Goal: Task Accomplishment & Management: Manage account settings

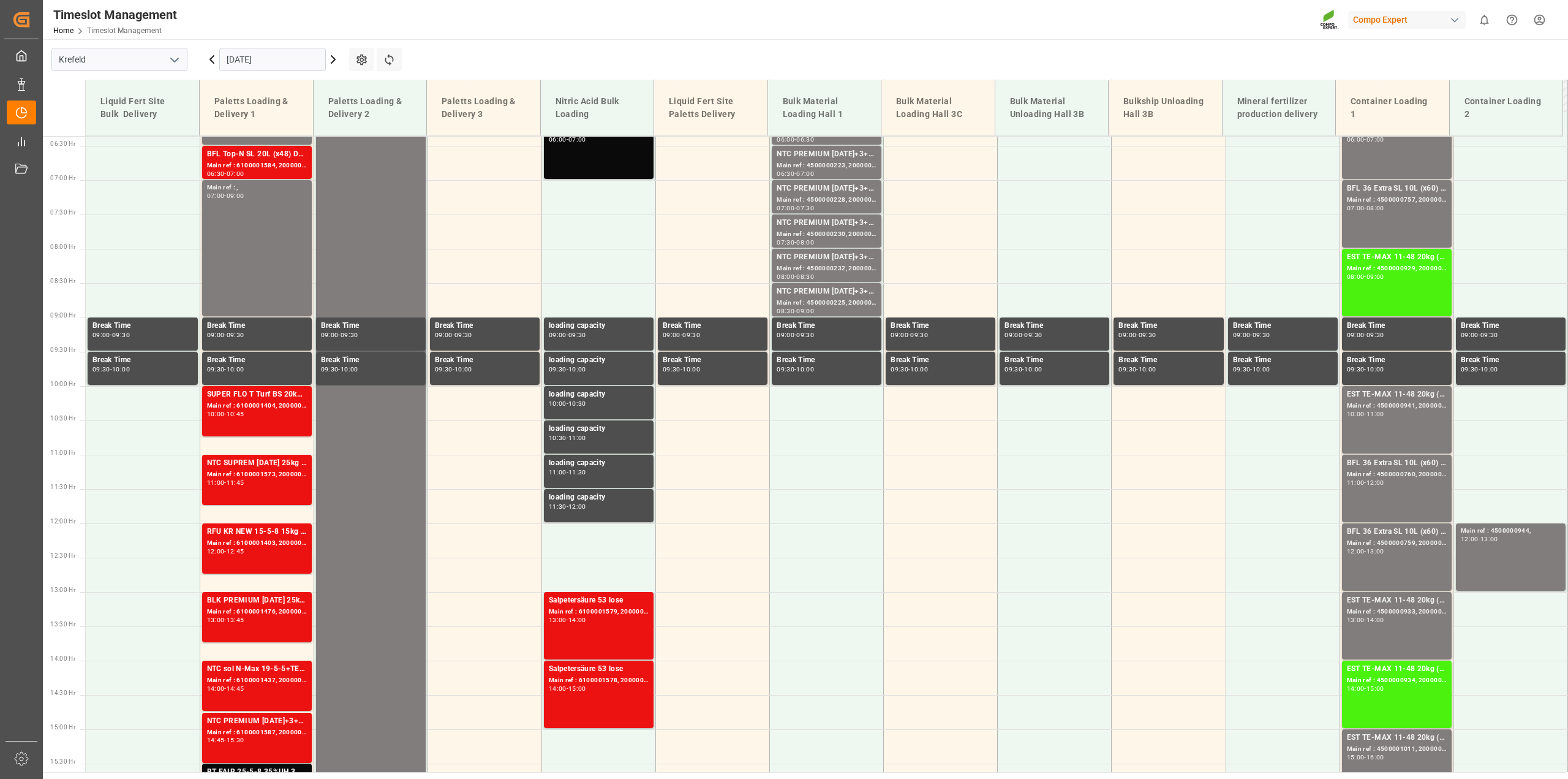
scroll to position [485, 0]
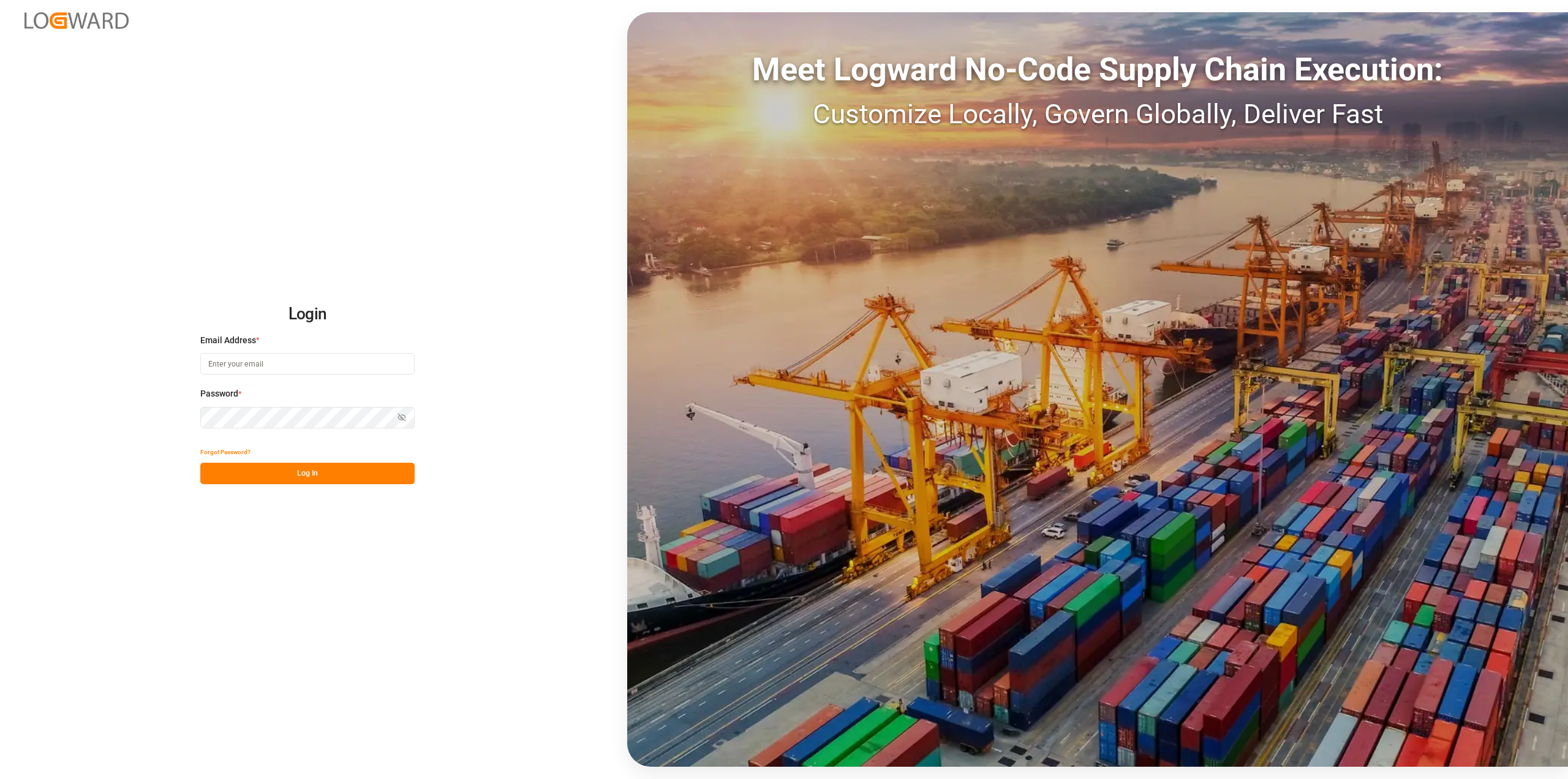
click at [234, 359] on input at bounding box center [307, 363] width 215 height 21
type input "[PERSON_NAME][EMAIL_ADDRESS][PERSON_NAME][DOMAIN_NAME]"
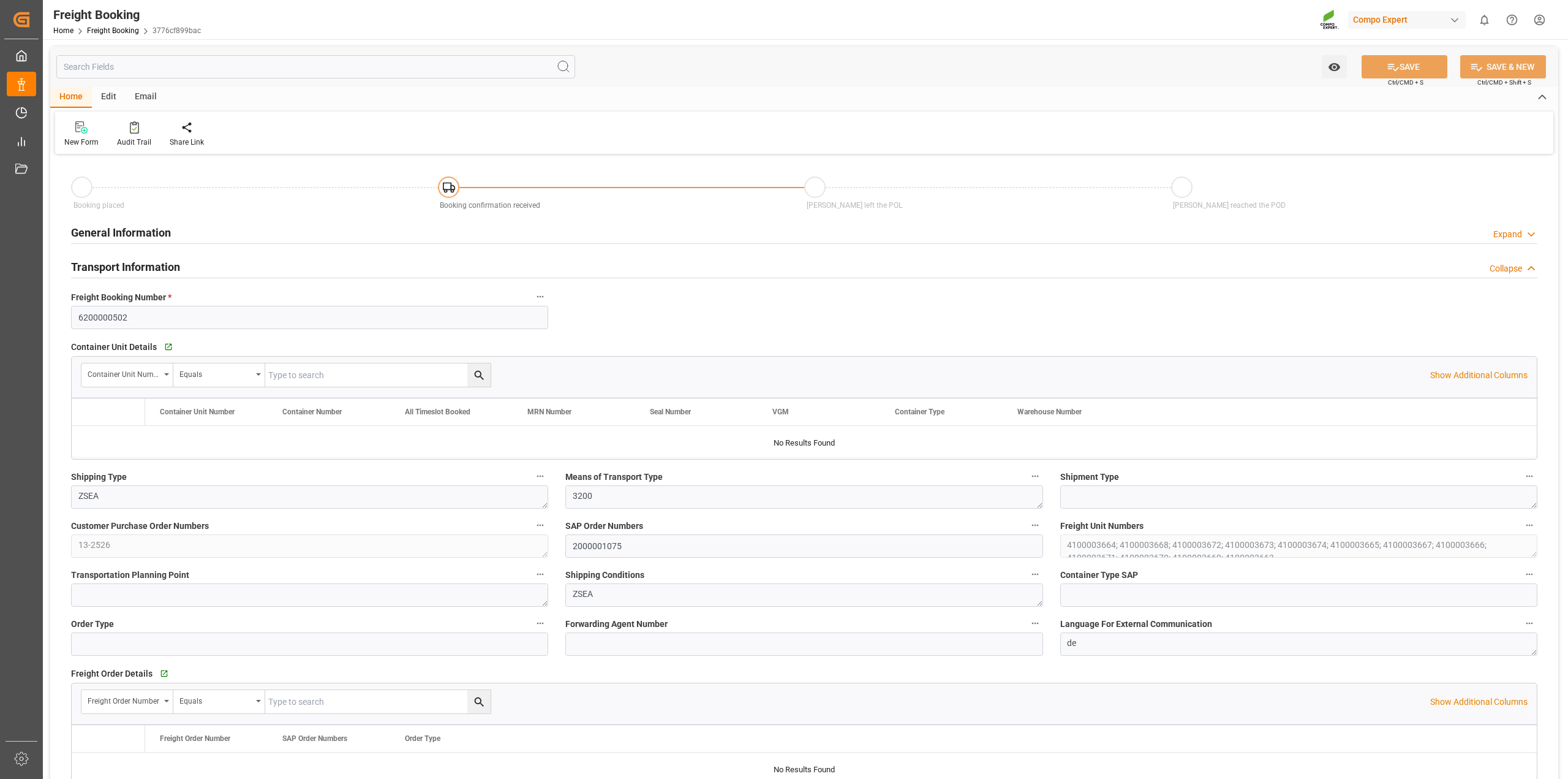
type input "Hapag [PERSON_NAME]"
type input "Hapag [PERSON_NAME] Aktiengesellschaft"
type input "9618305"
type input "BEANR"
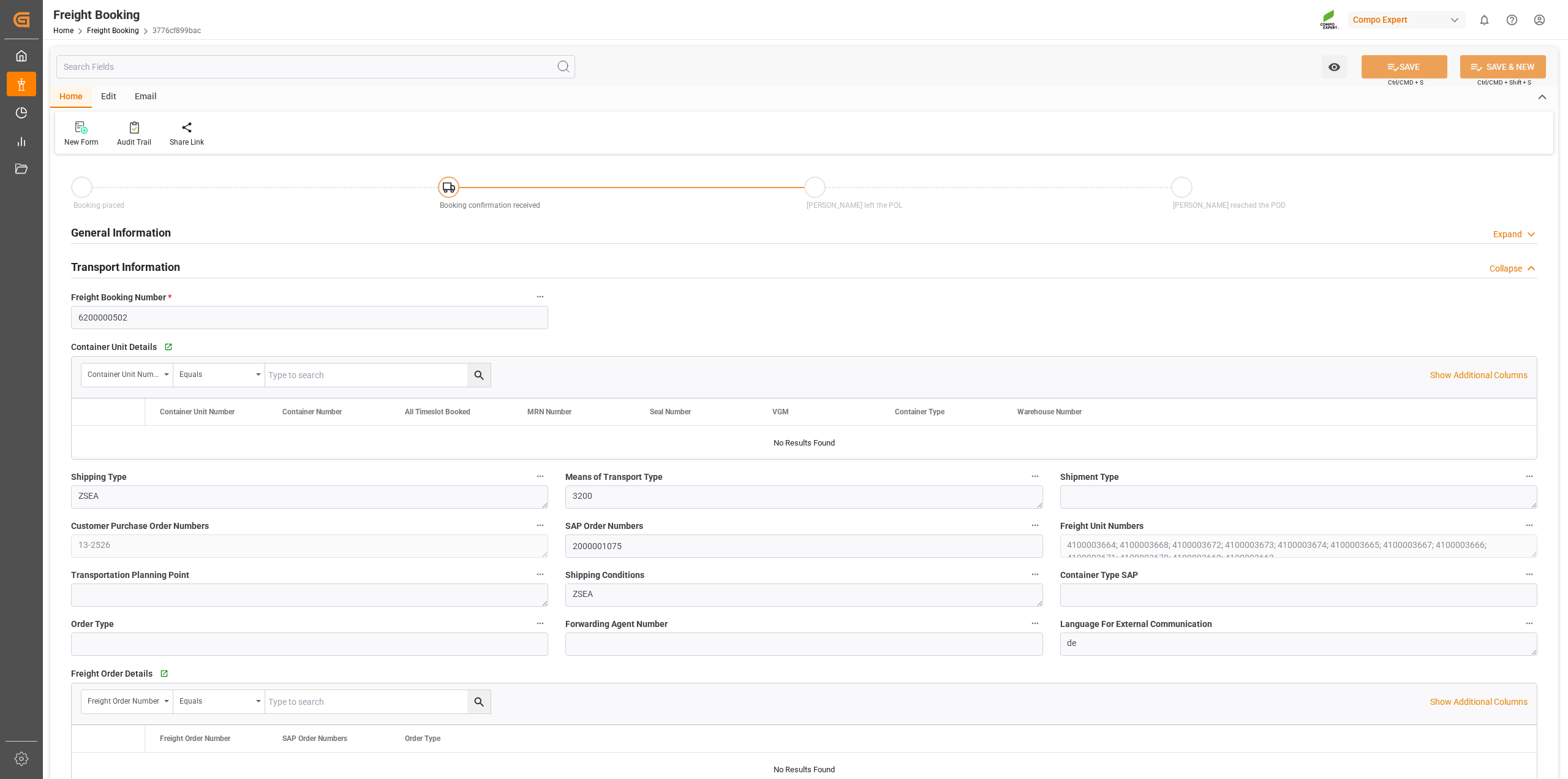
type input "UYMVD"
type input "0"
type input "715500"
type input "[DATE] 01:00"
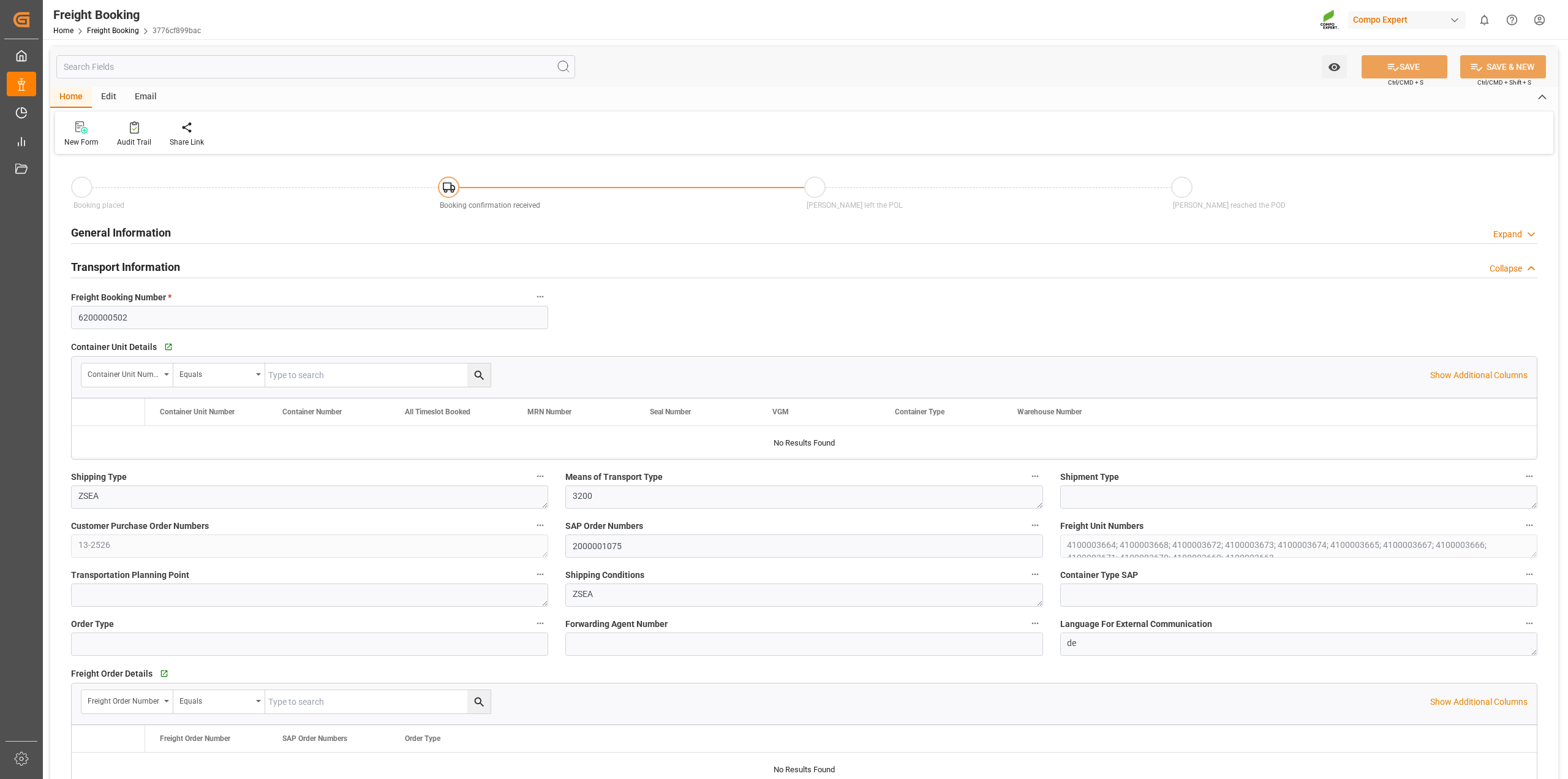
type input "[DATE] 01:00"
type input "[DATE] 22:17"
type input "[DATE] 10:00"
type input "[DATE] 10:08"
type input "[DATE] 16:42"
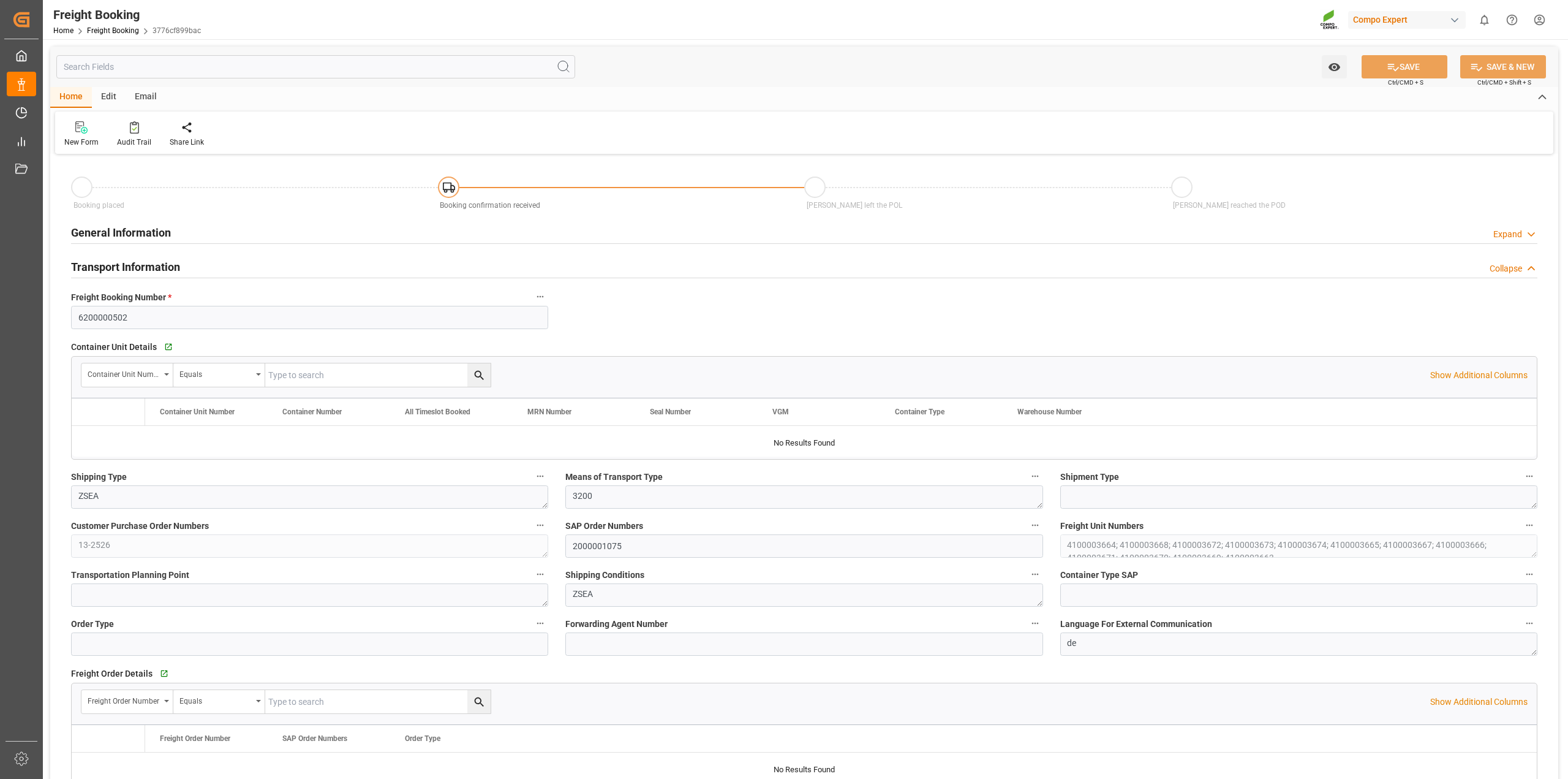
type input "[DATE] 16:42"
type input "[DATE] 08:46"
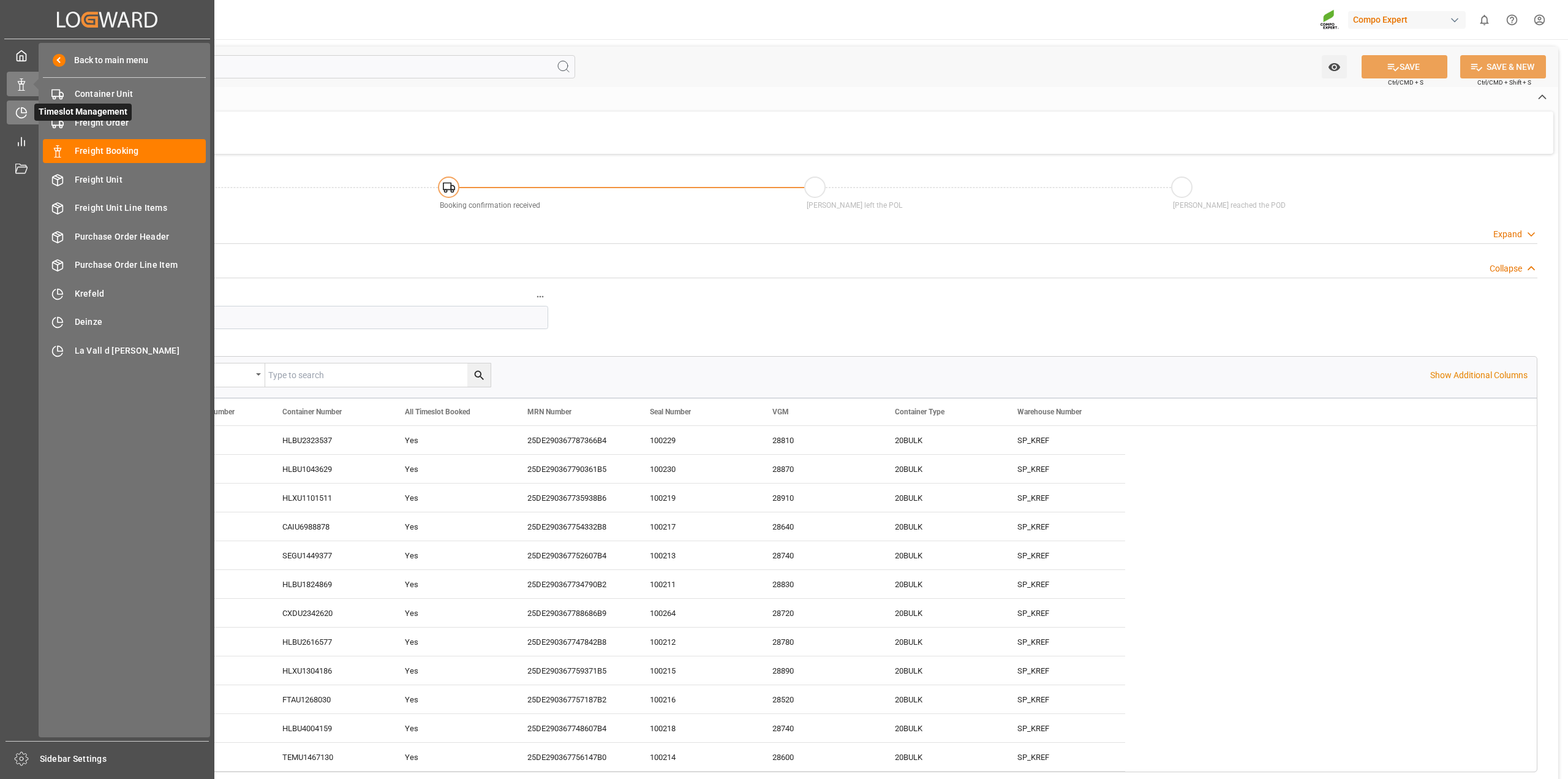
click at [29, 111] on div "Timeslot Management Timeslot Management" at bounding box center [107, 112] width 201 height 24
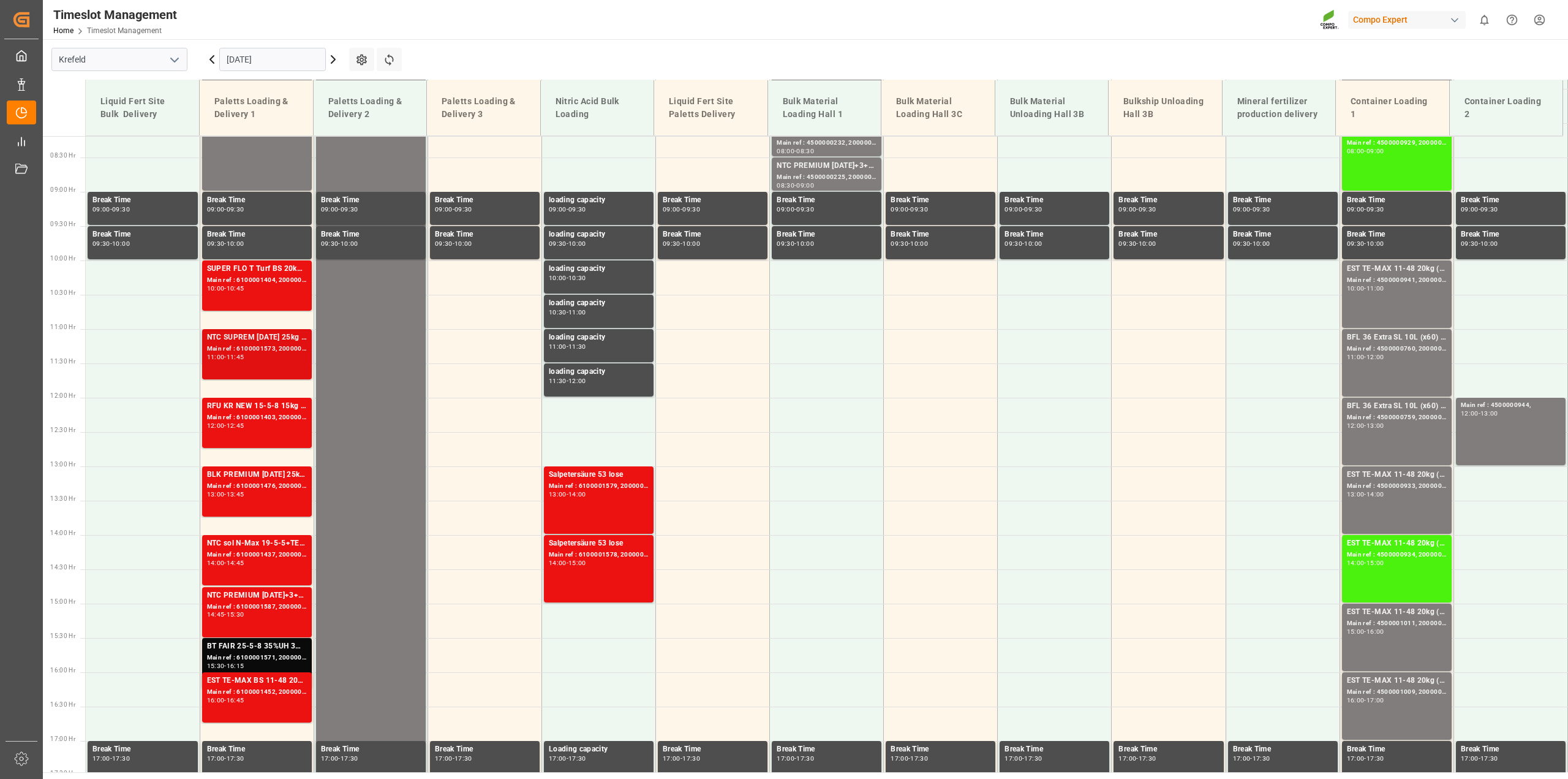
scroll to position [332, 0]
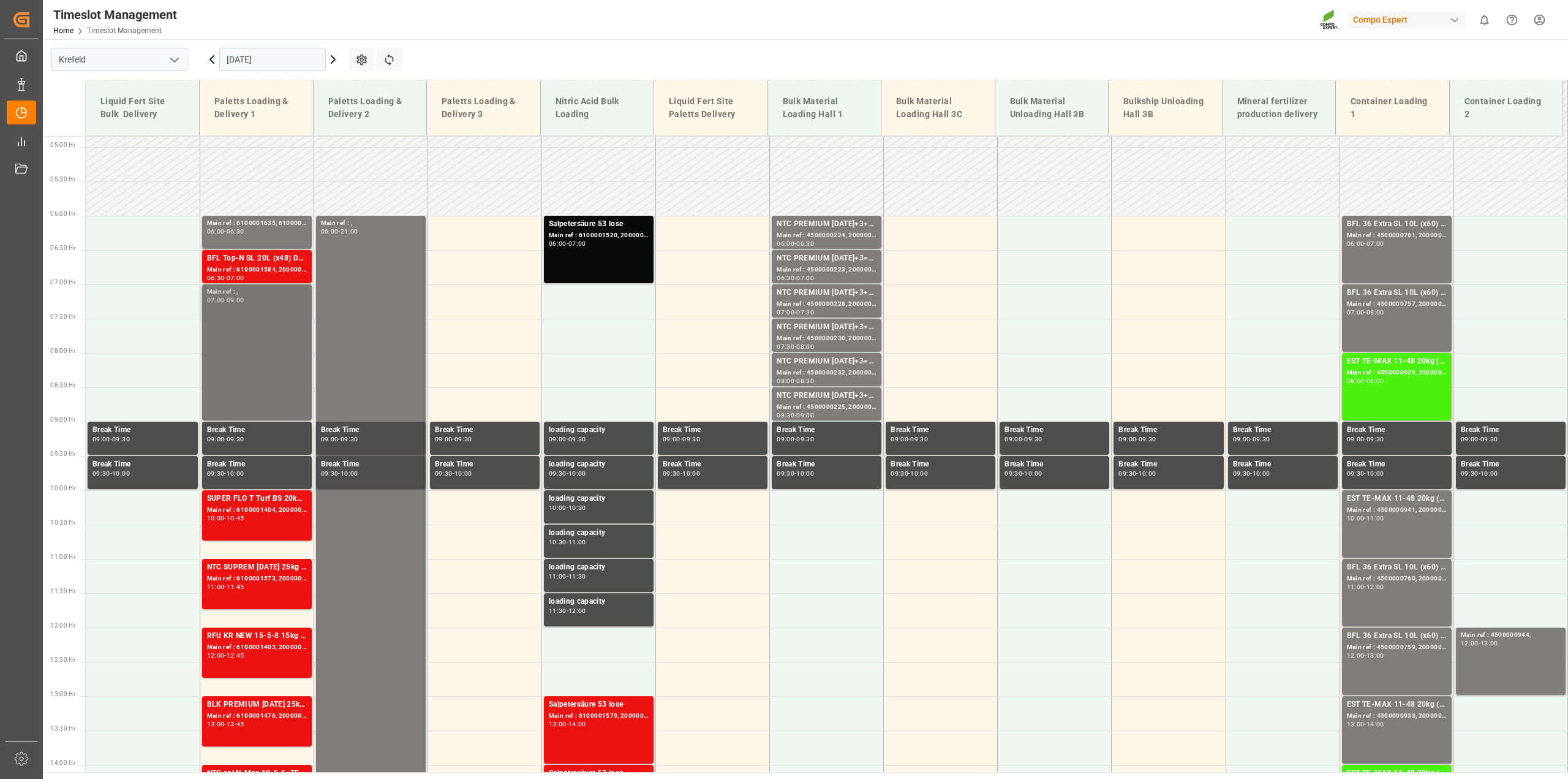
click at [261, 353] on div "Main ref : , 07:00 - 09:00" at bounding box center [257, 352] width 100 height 131
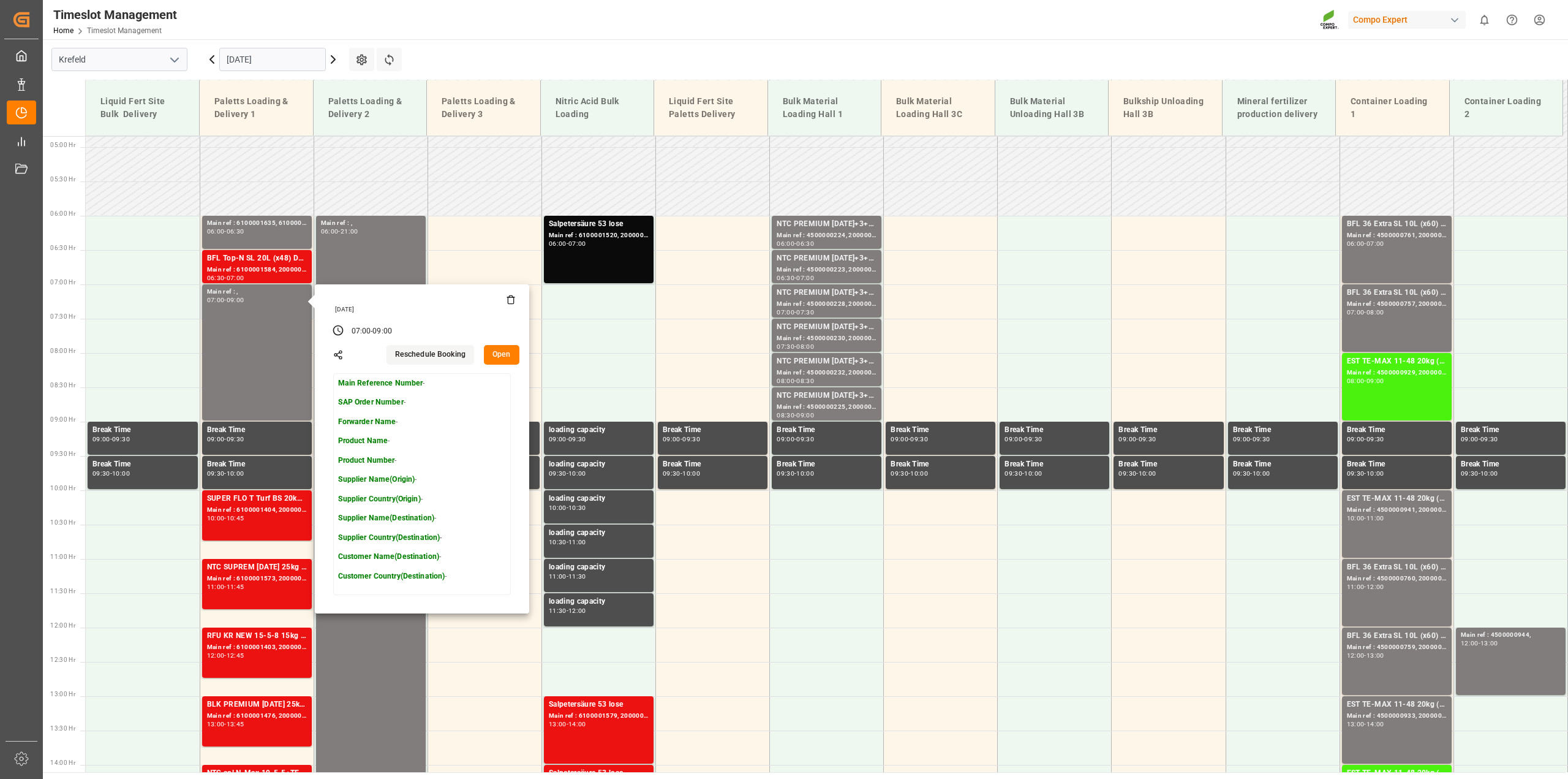
click at [512, 354] on button "Open" at bounding box center [501, 355] width 36 height 20
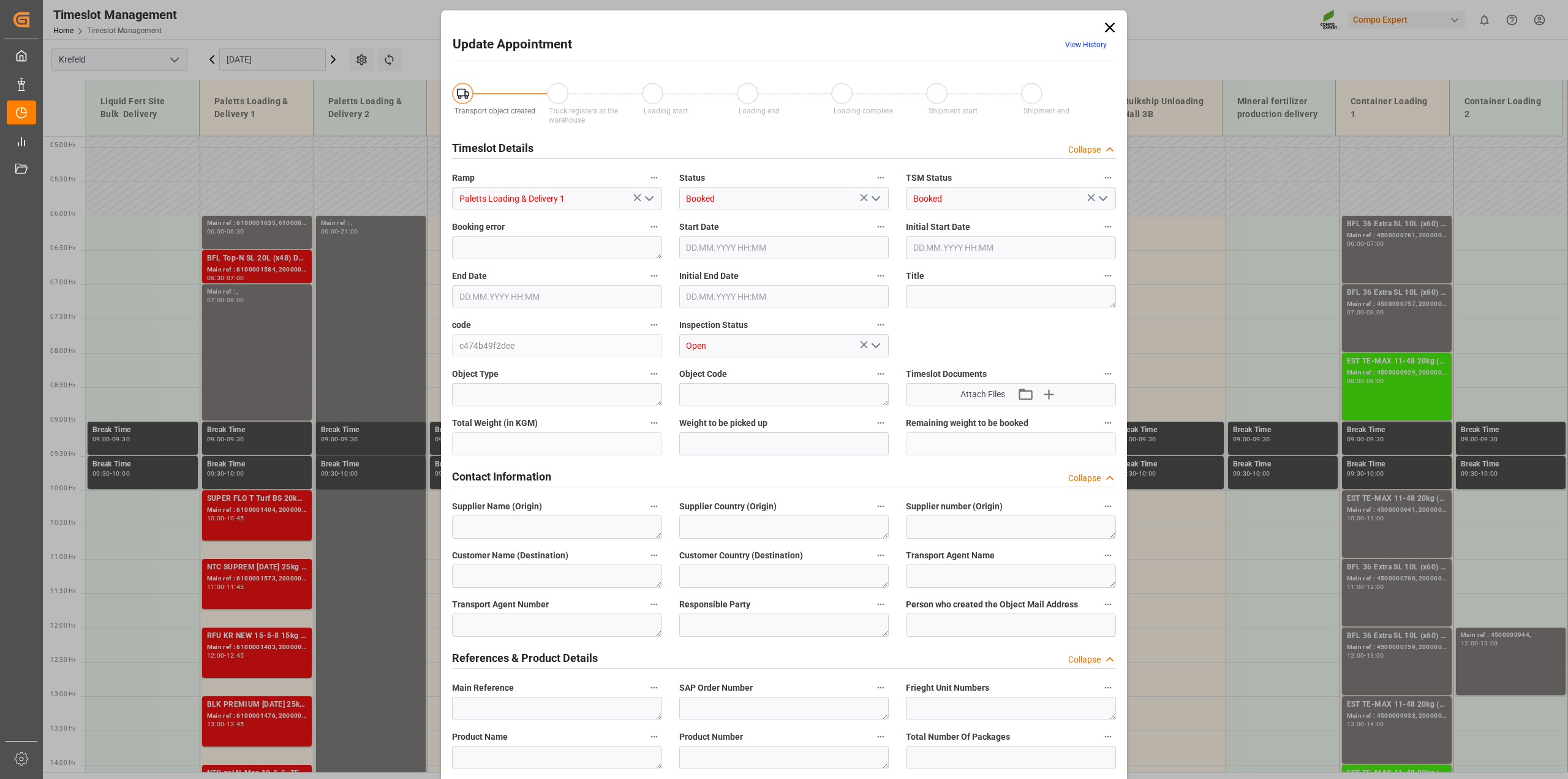
type input "[DATE] 07:00"
type input "[DATE] 09:00"
type input "[DATE] 06:39"
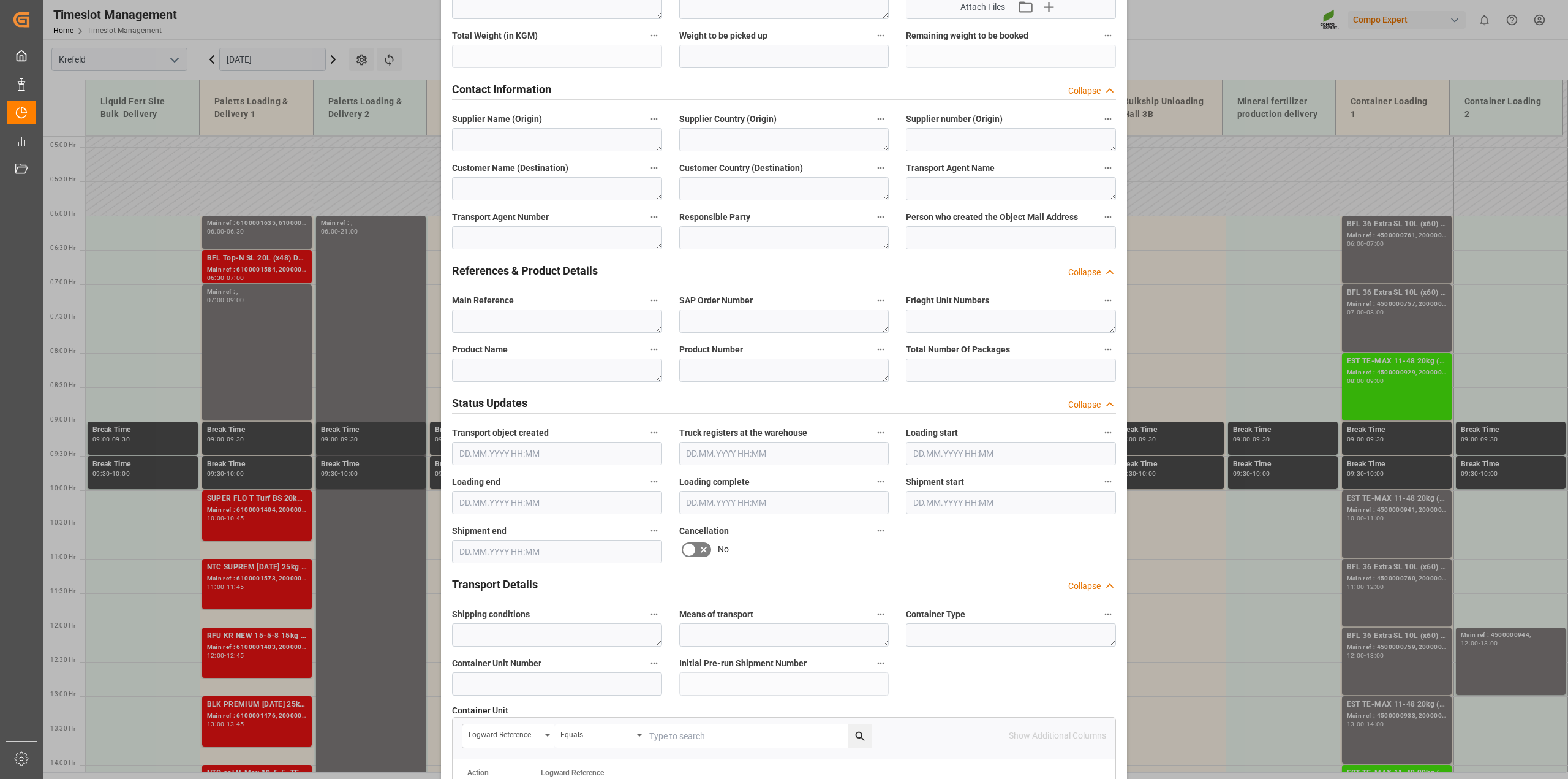
scroll to position [5, 0]
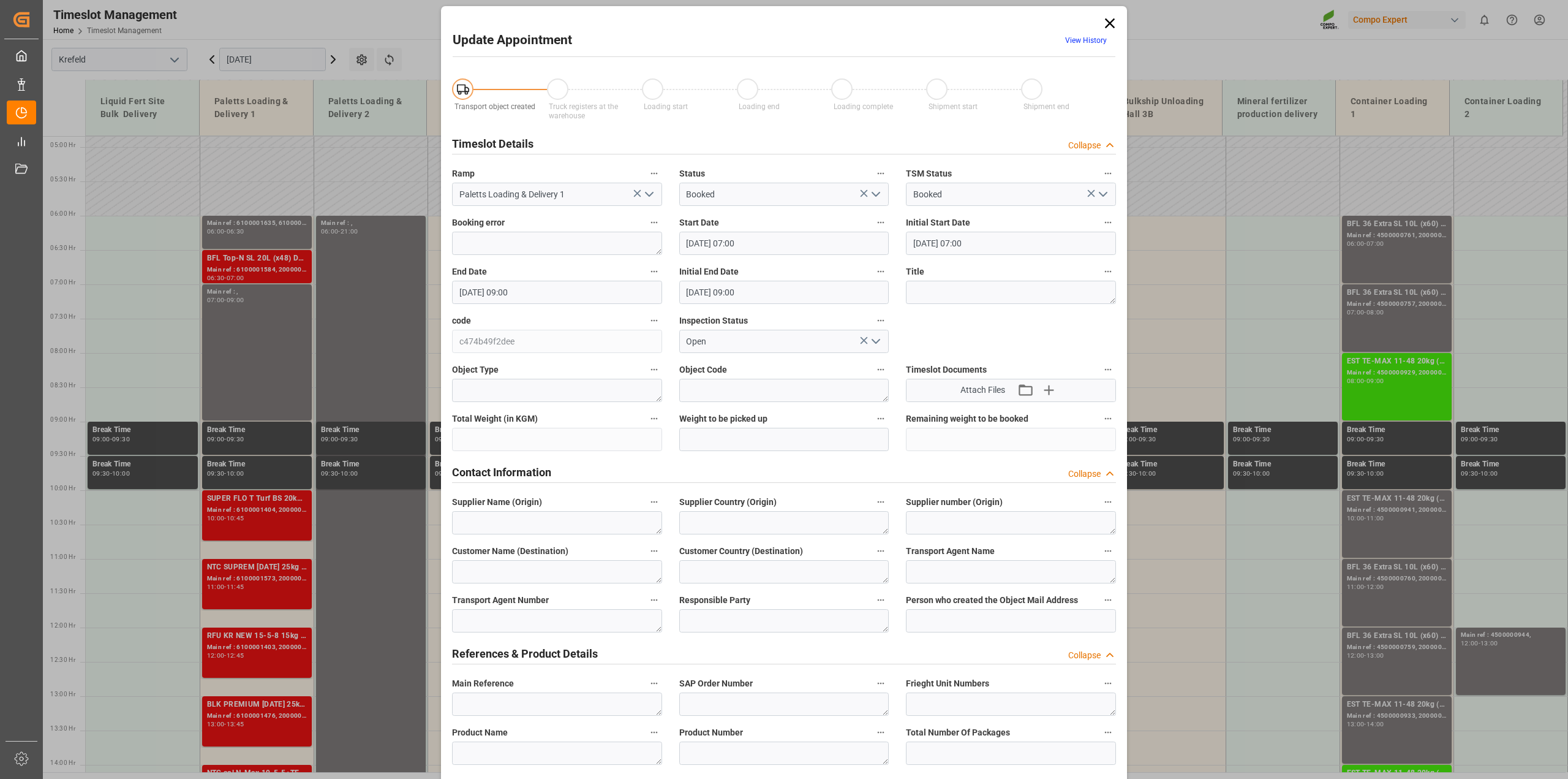
drag, startPoint x: 1109, startPoint y: 17, endPoint x: 978, endPoint y: 101, distance: 155.6
click at [1109, 17] on icon at bounding box center [1110, 23] width 17 height 17
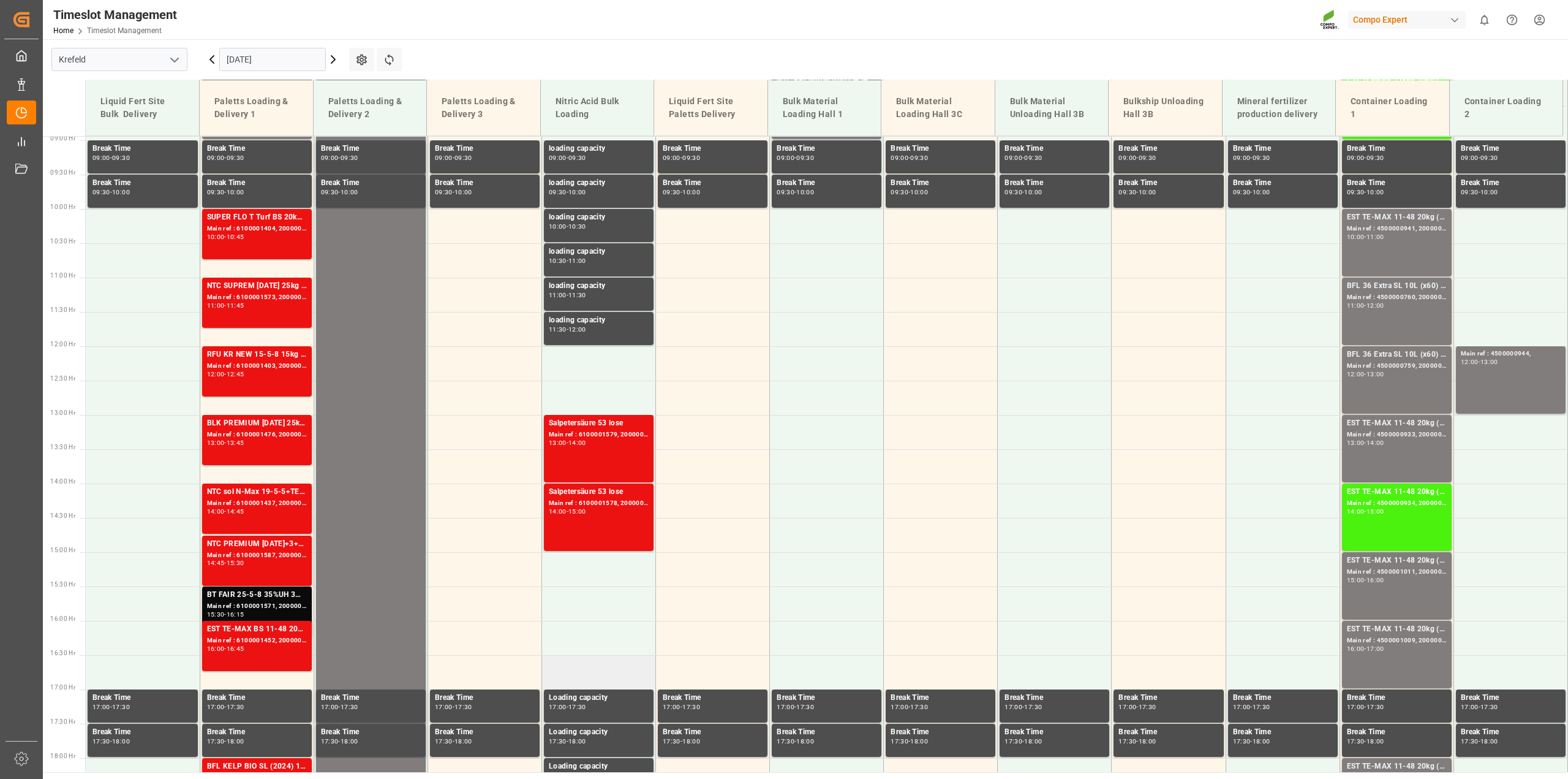
scroll to position [791, 0]
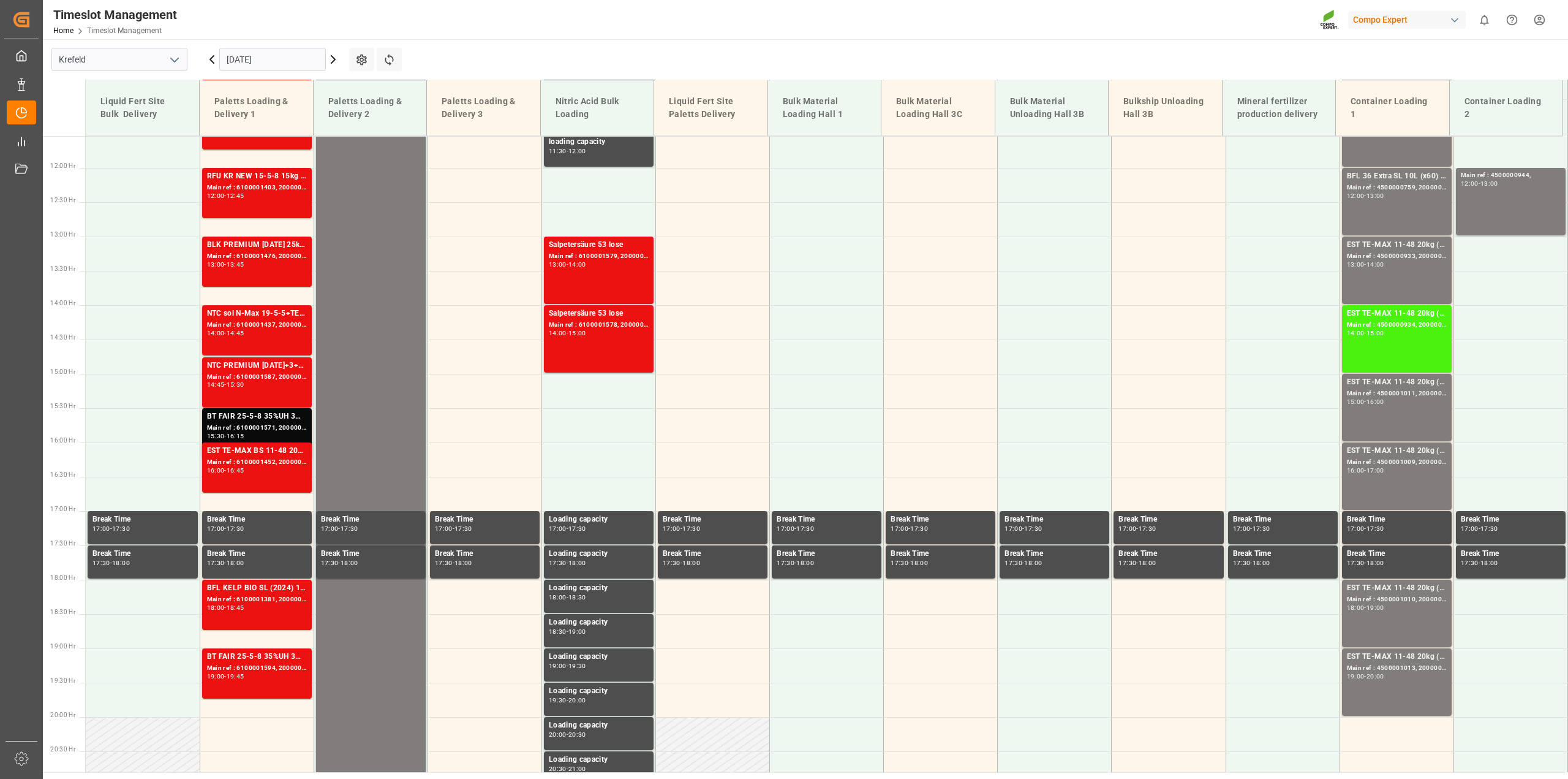
click at [210, 59] on icon at bounding box center [212, 59] width 4 height 7
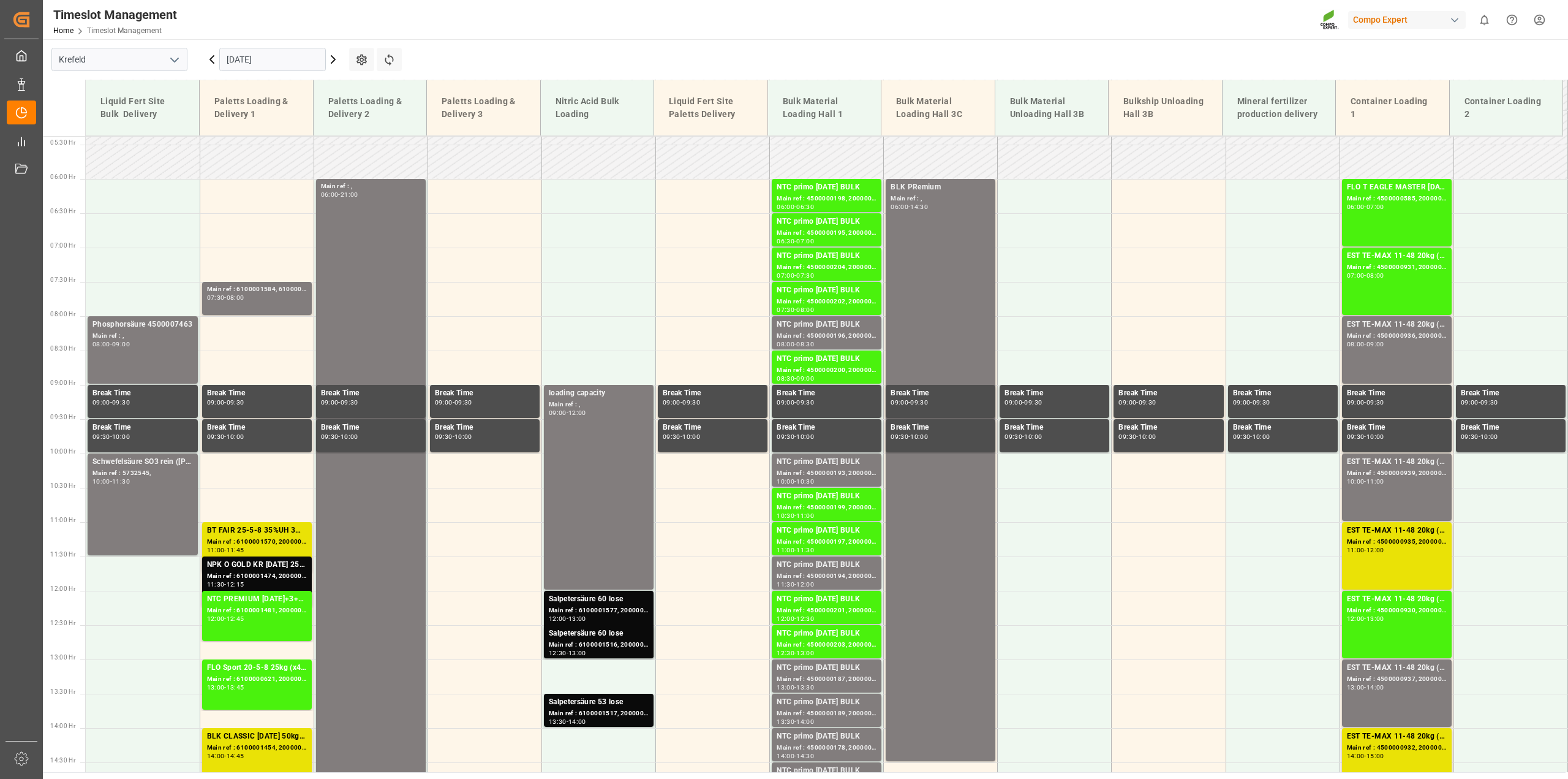
scroll to position [409, 0]
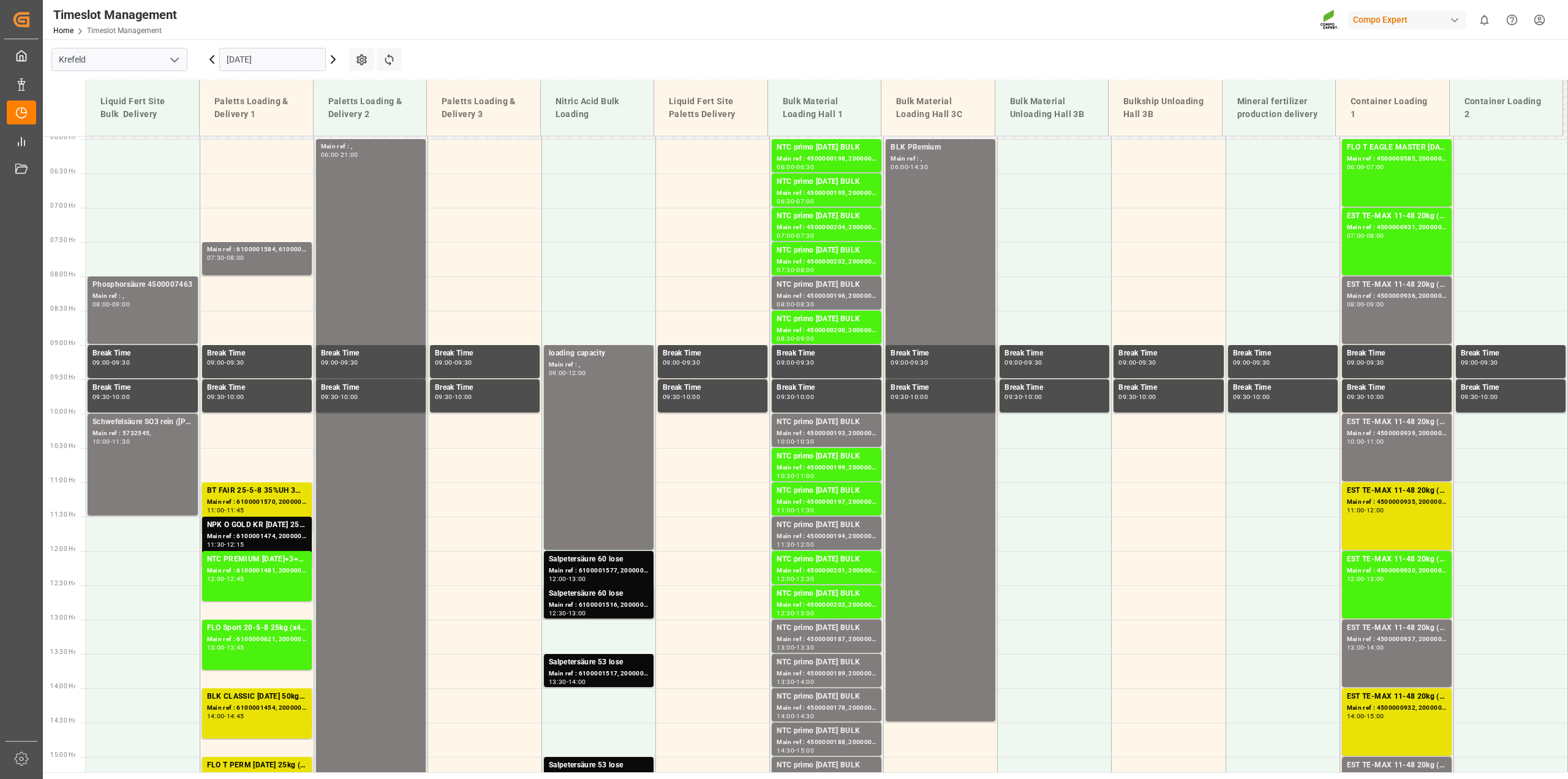
click at [216, 57] on icon at bounding box center [212, 59] width 15 height 15
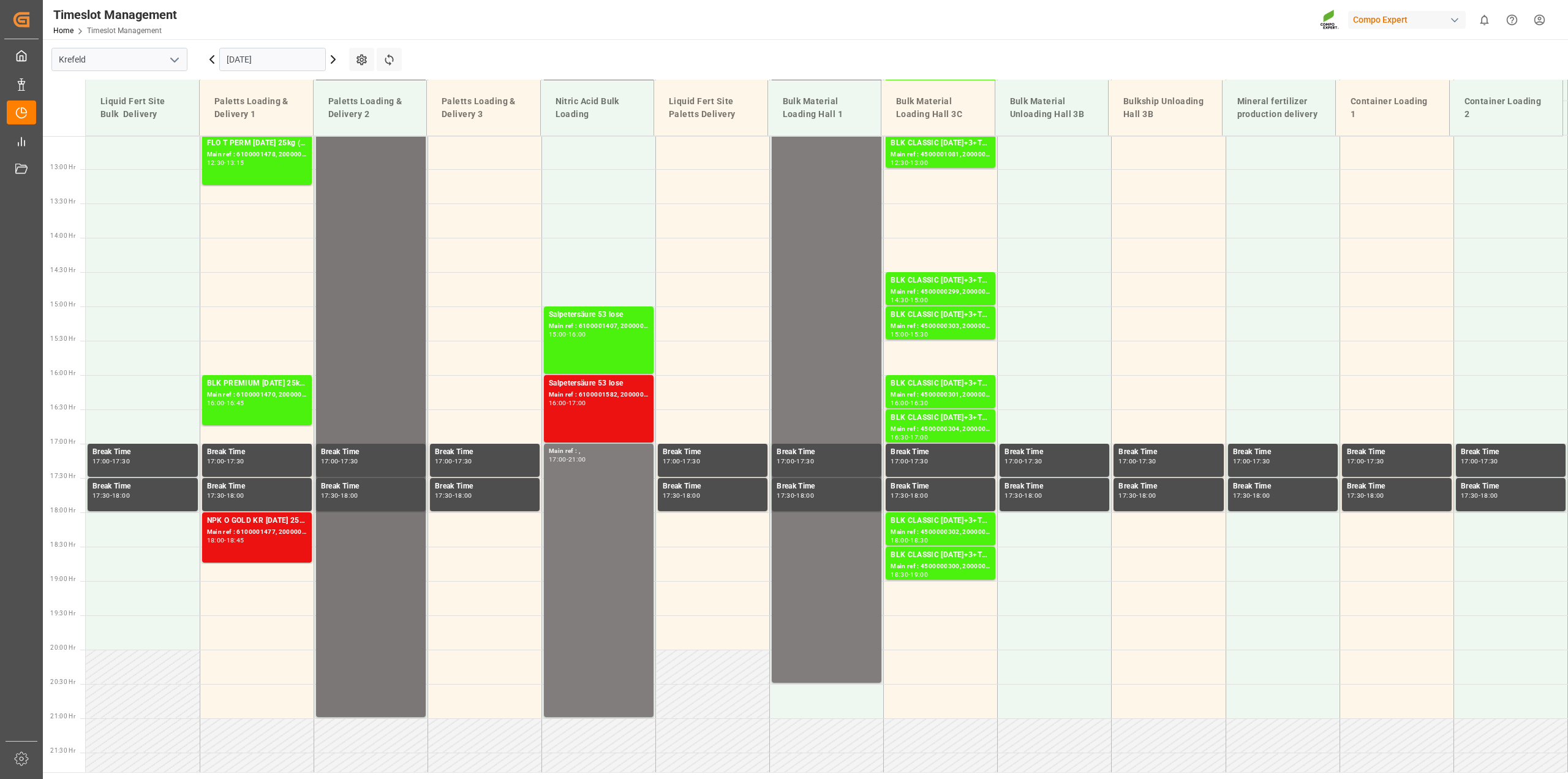
scroll to position [860, 0]
drag, startPoint x: 268, startPoint y: 544, endPoint x: 211, endPoint y: 549, distance: 57.2
click at [211, 549] on div "NPK O GOLD KR [DATE] 25kg (x60) IT; Main ref : 6100001477, 2000000682;200000130…" at bounding box center [257, 537] width 100 height 46
click at [213, 551] on div "NPK O GOLD KR [DATE] 25kg (x60) IT; Main ref : 6100001477, 2000000682;200000130…" at bounding box center [257, 537] width 100 height 46
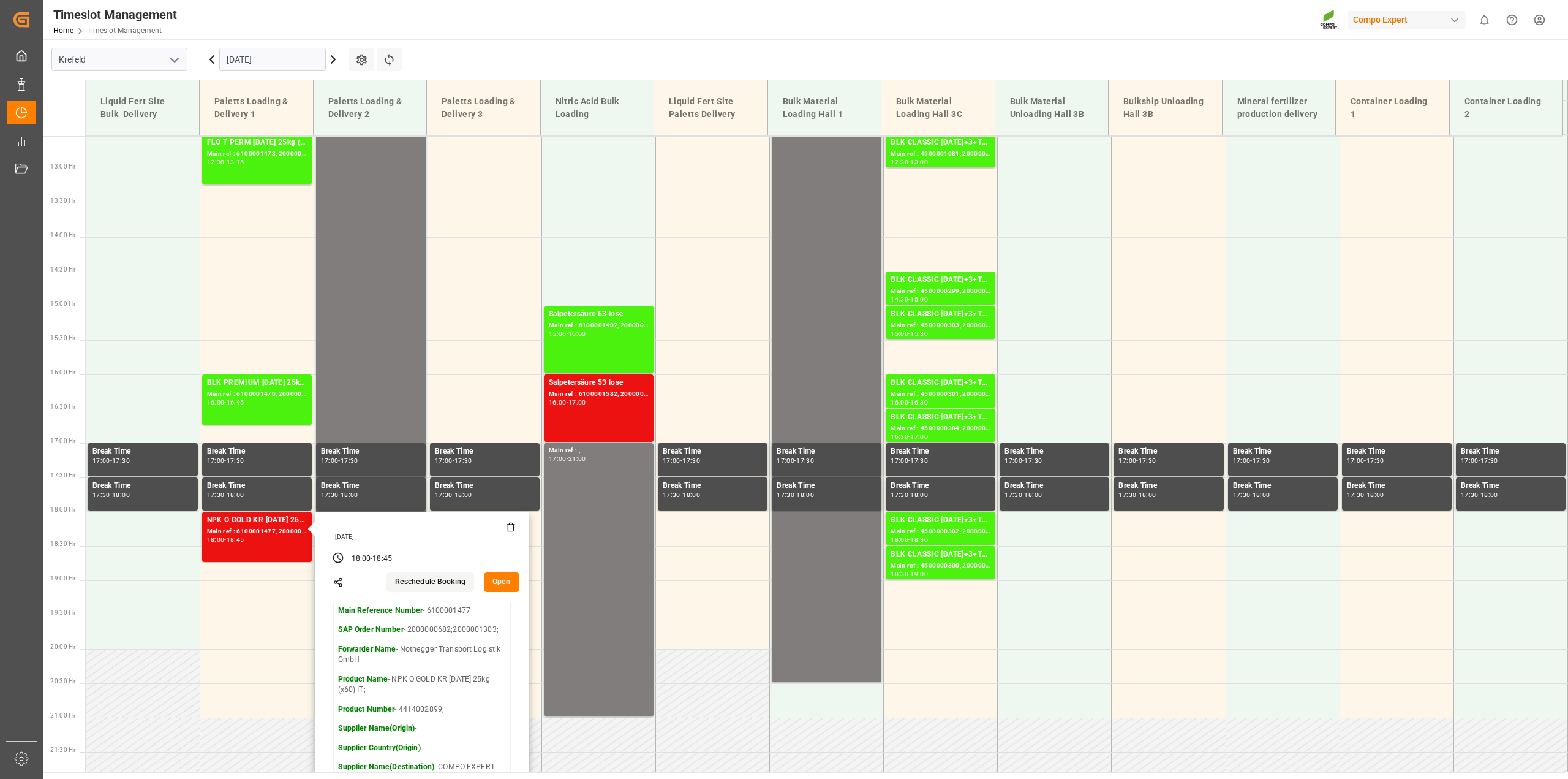
click at [501, 579] on button "Open" at bounding box center [501, 582] width 36 height 20
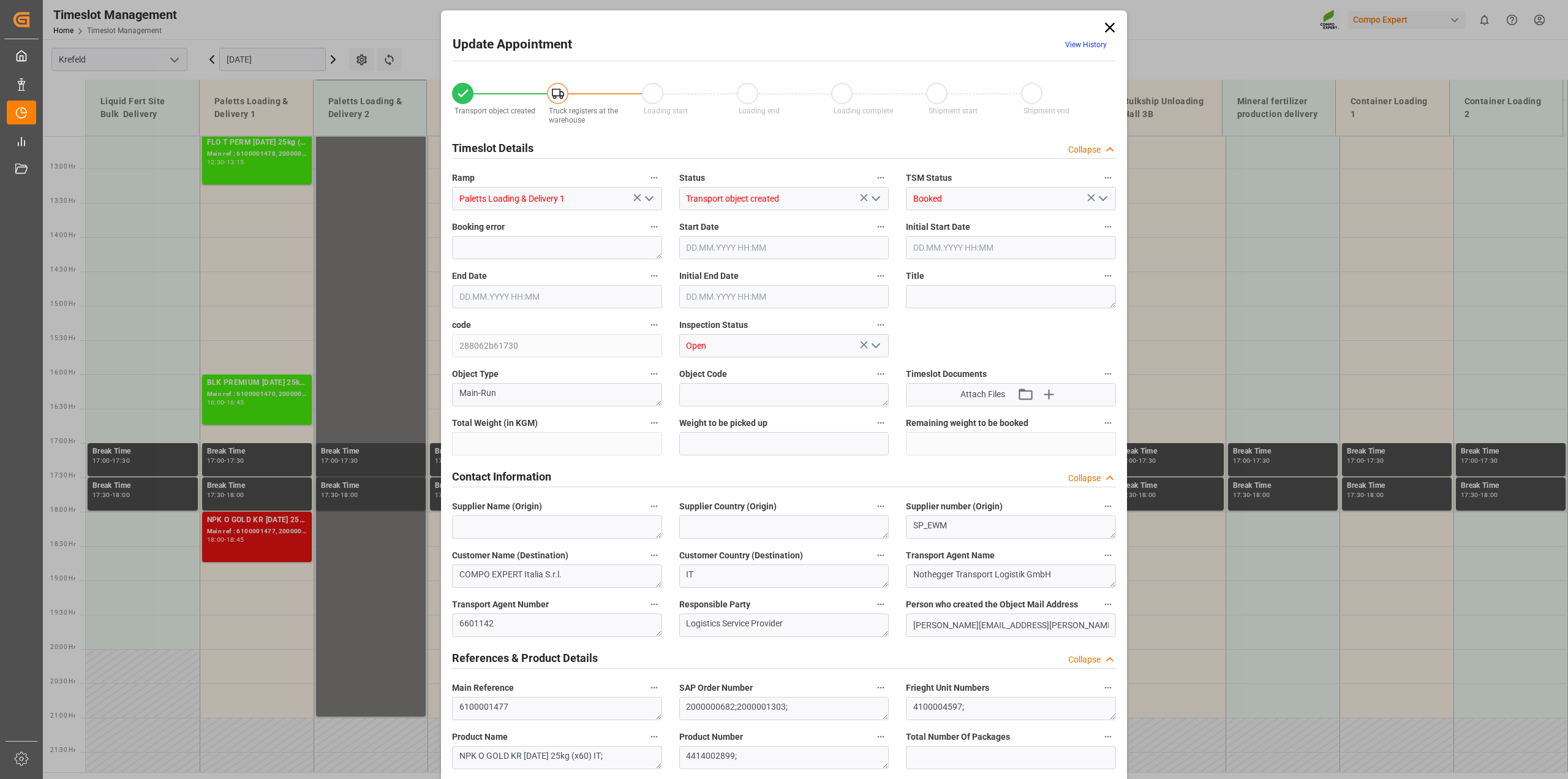
type input "54648"
type input "0"
type input "[DATE] 18:00"
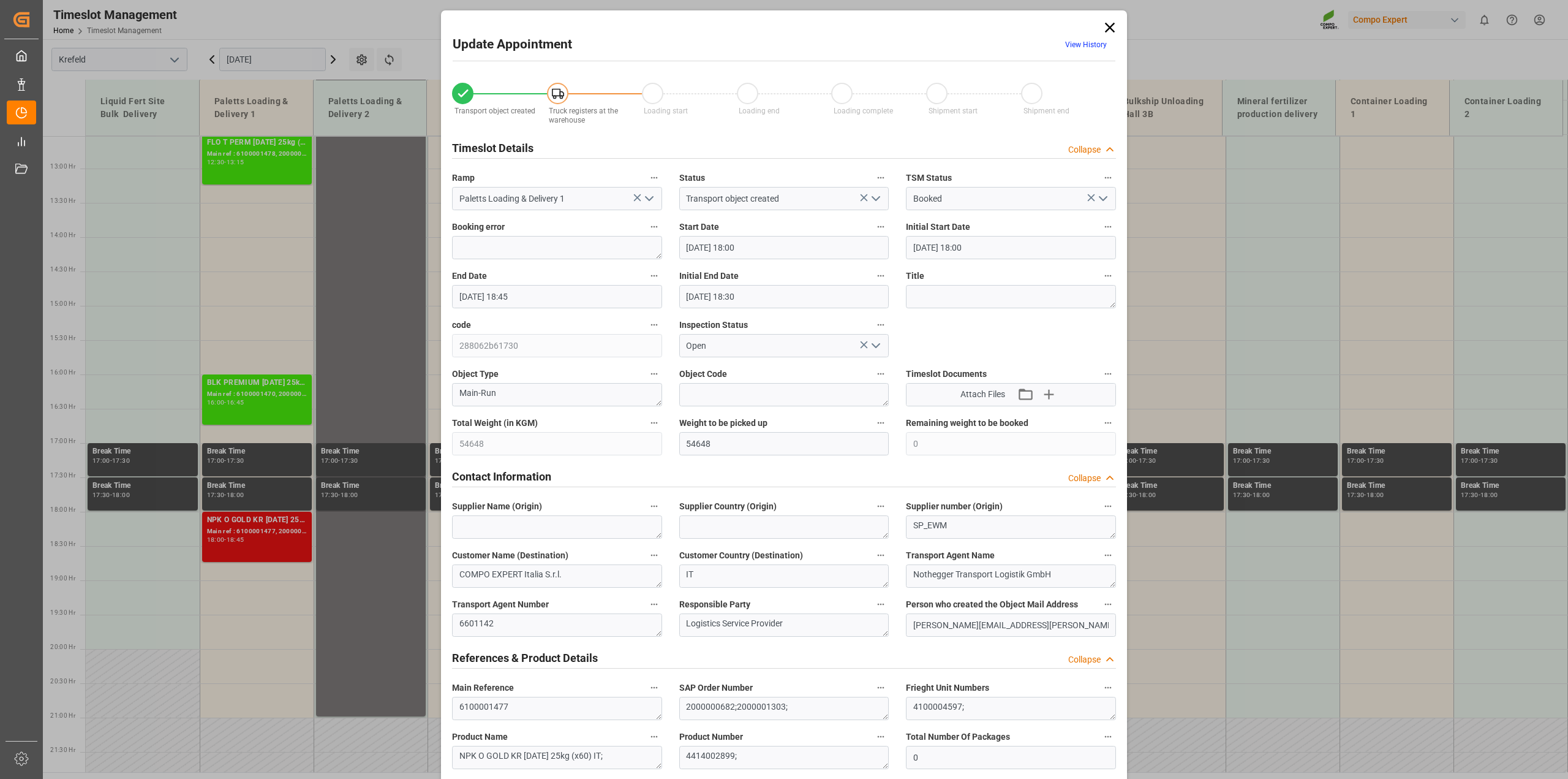
type input "[DATE] 18:00"
type input "[DATE] 18:45"
type input "[DATE] 18:30"
type input "[DATE] 19:25"
type input "[DATE] 09:34"
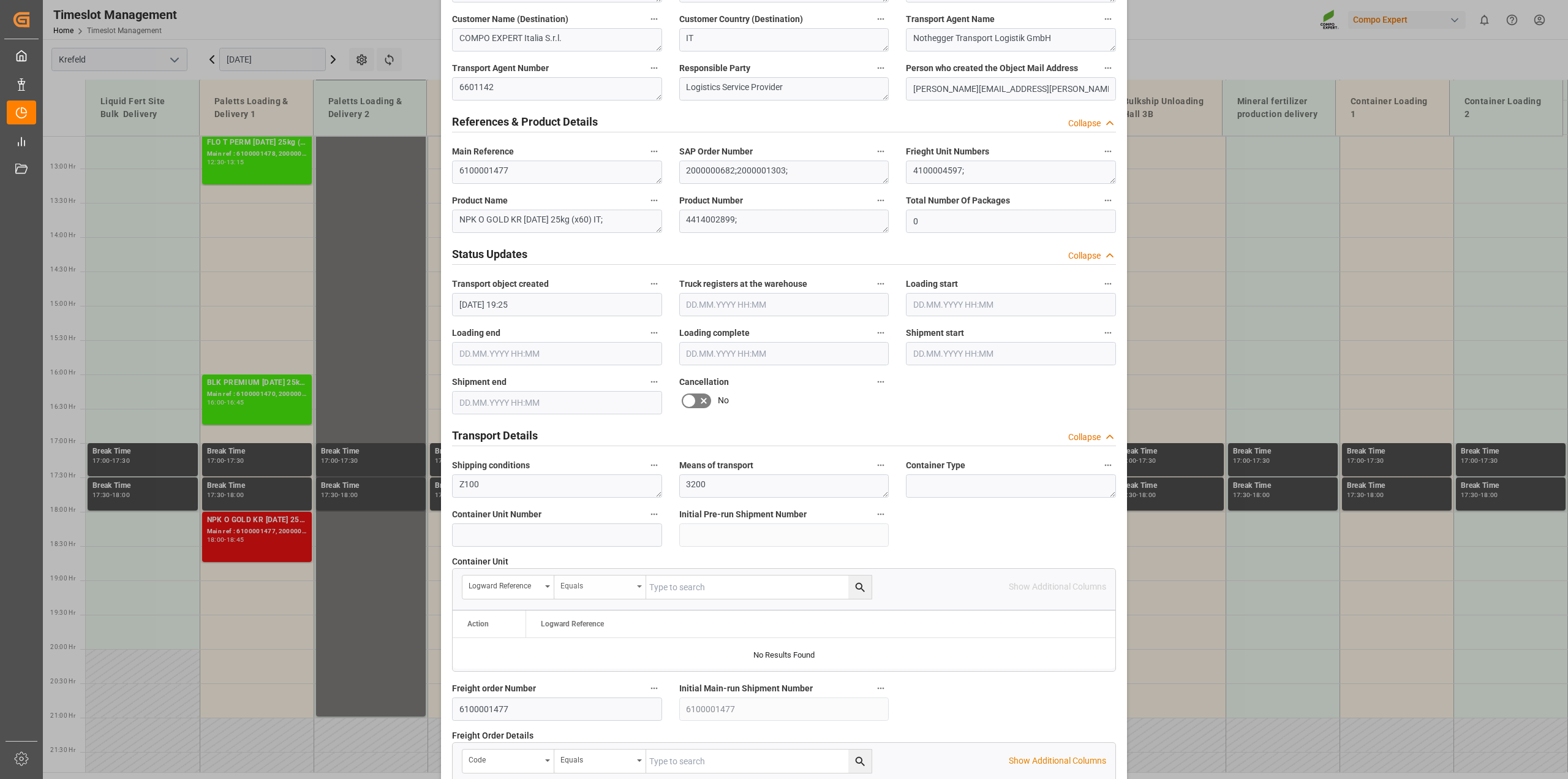
scroll to position [843, 0]
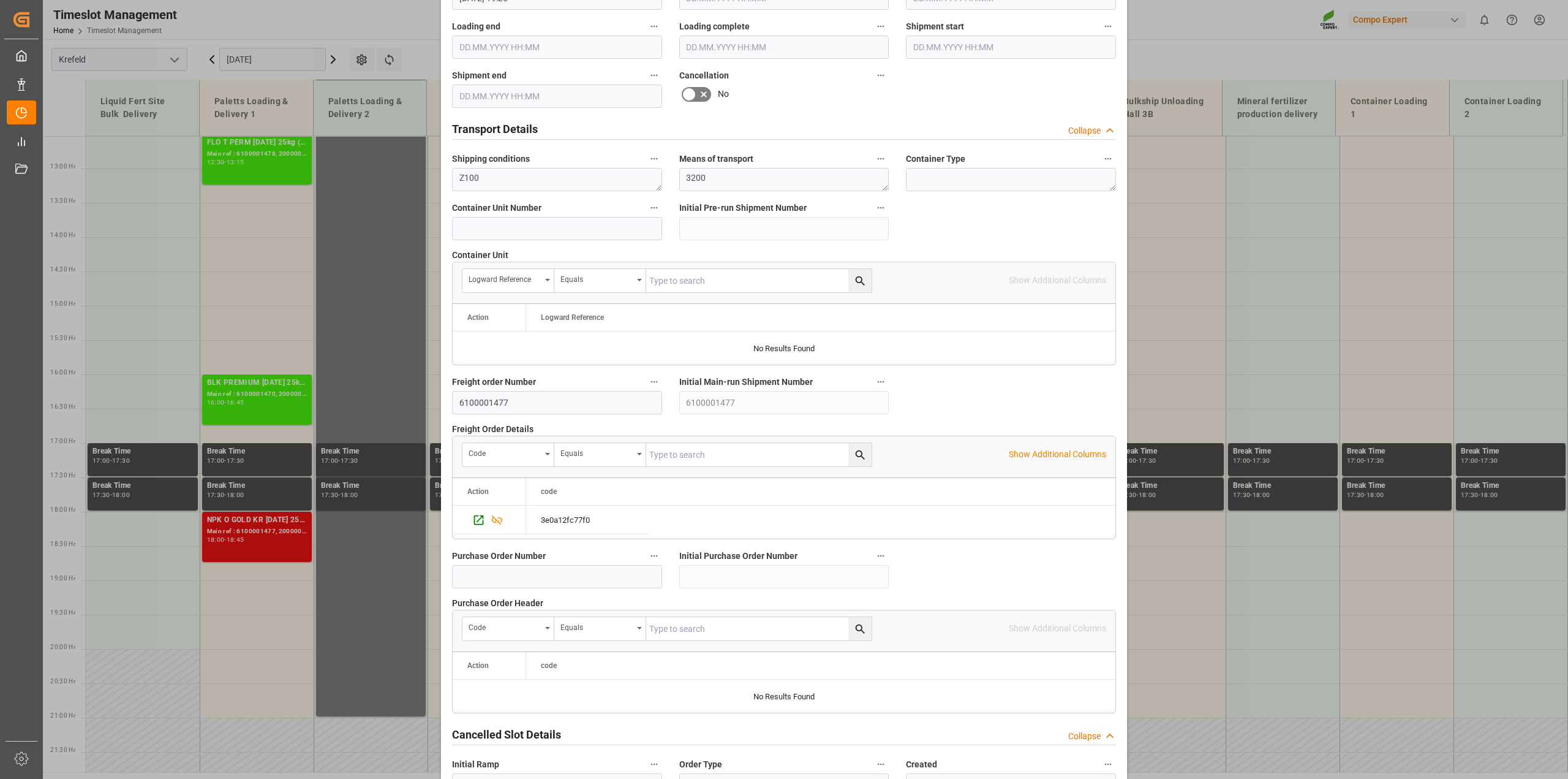
click at [702, 99] on icon at bounding box center [703, 94] width 15 height 15
click at [0, 0] on input "checkbox" at bounding box center [0, 0] width 0 height 0
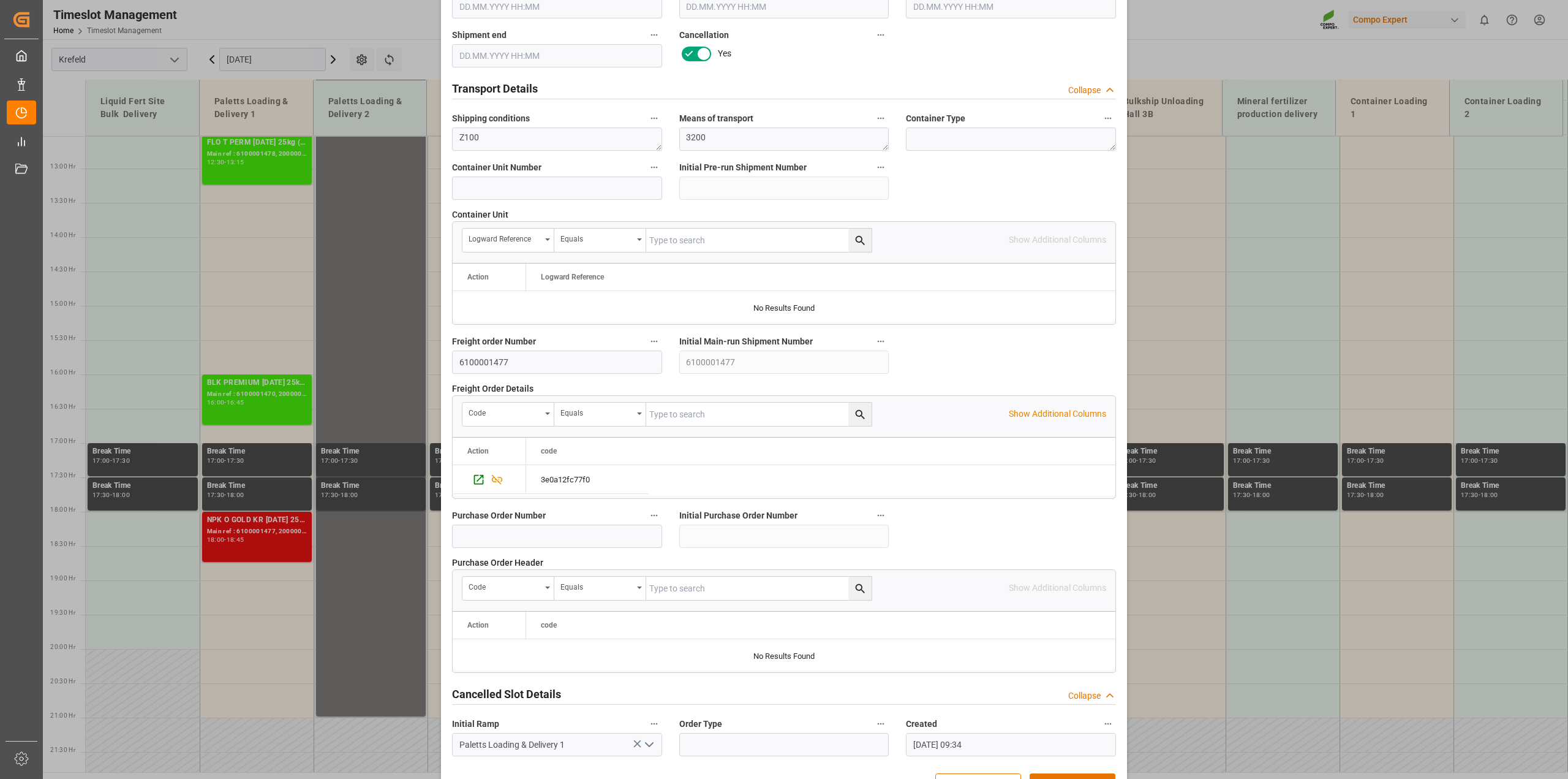
scroll to position [923, 0]
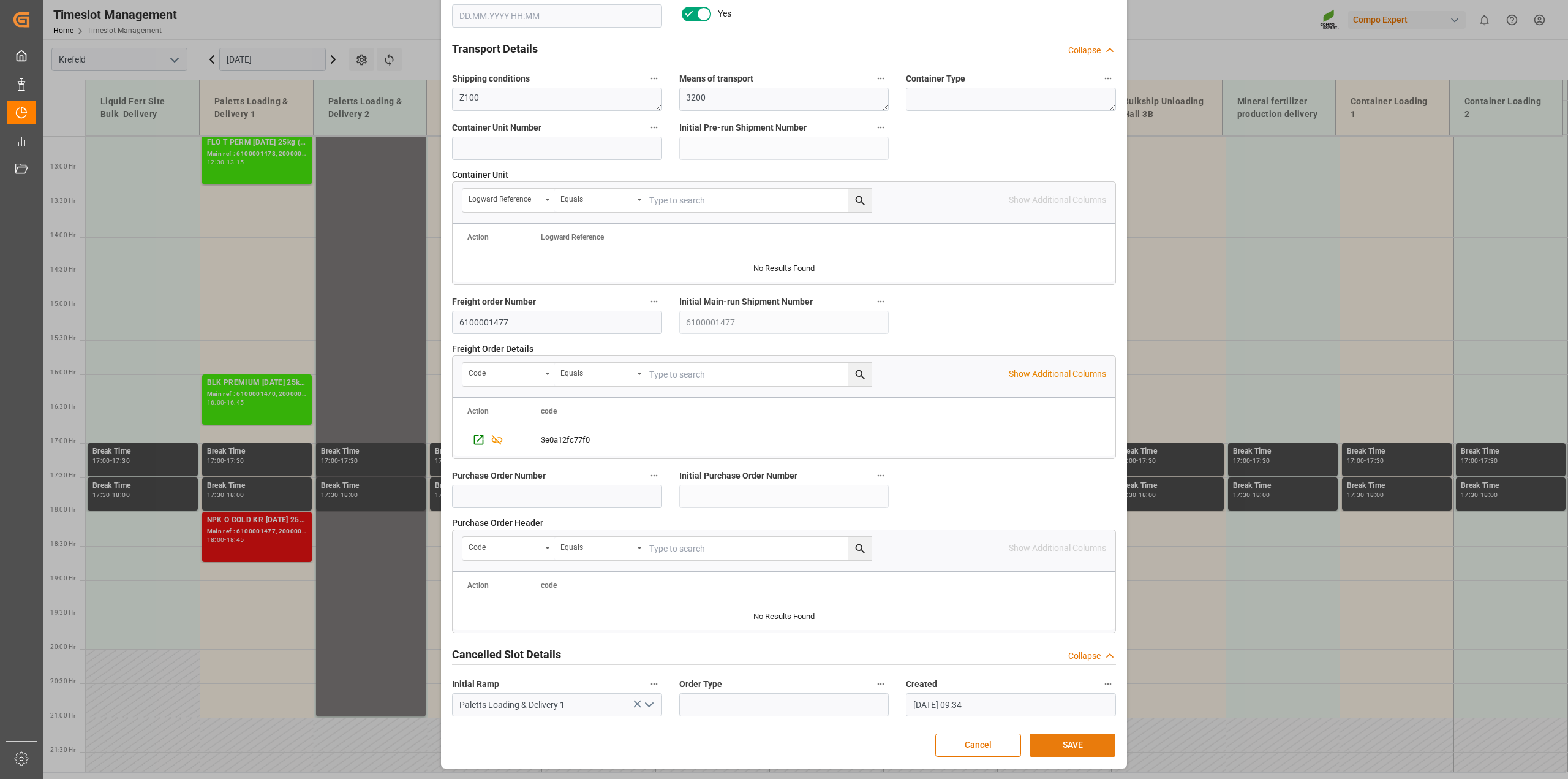
click at [1064, 741] on button "SAVE" at bounding box center [1073, 745] width 86 height 23
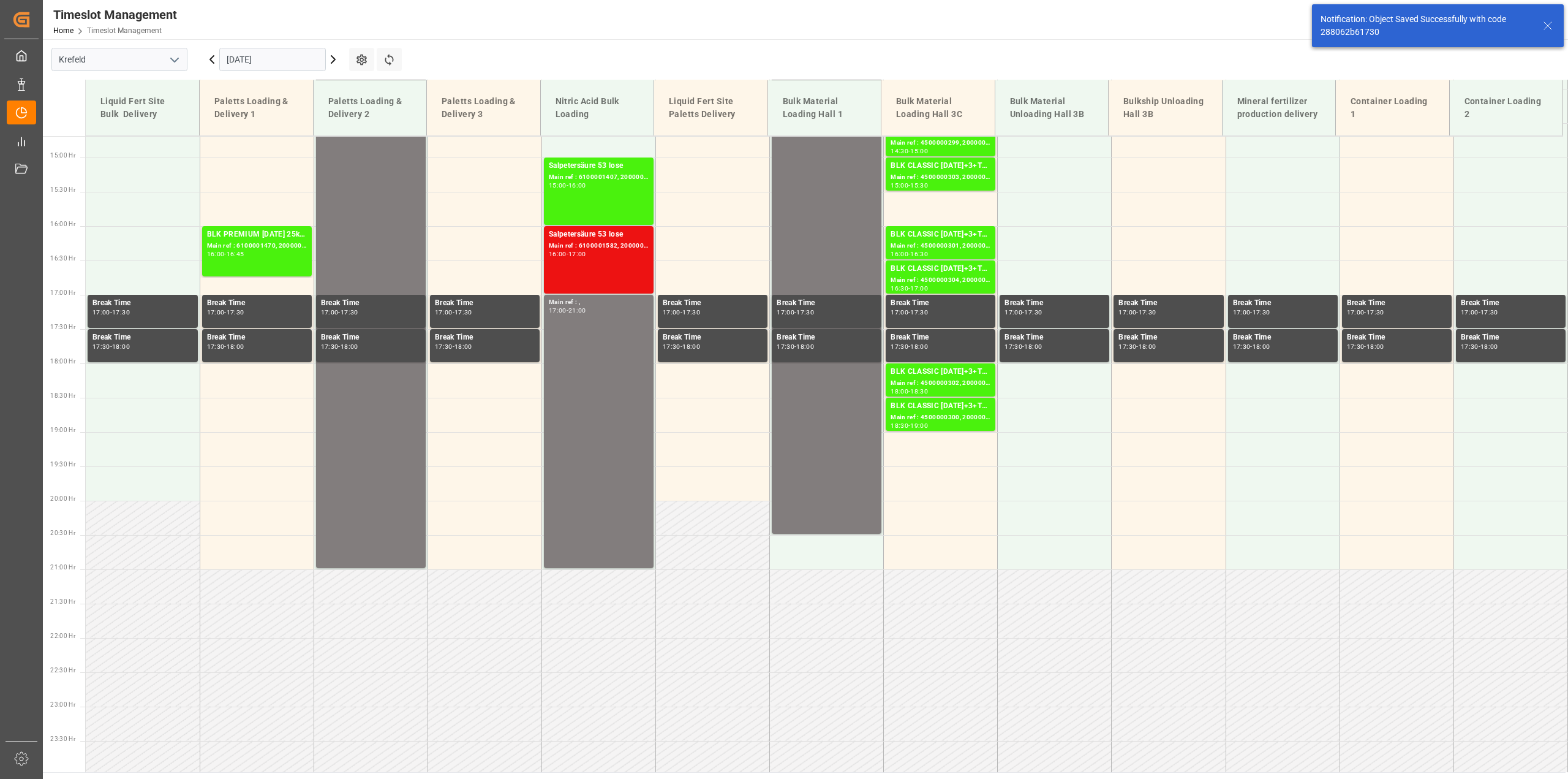
scroll to position [1011, 0]
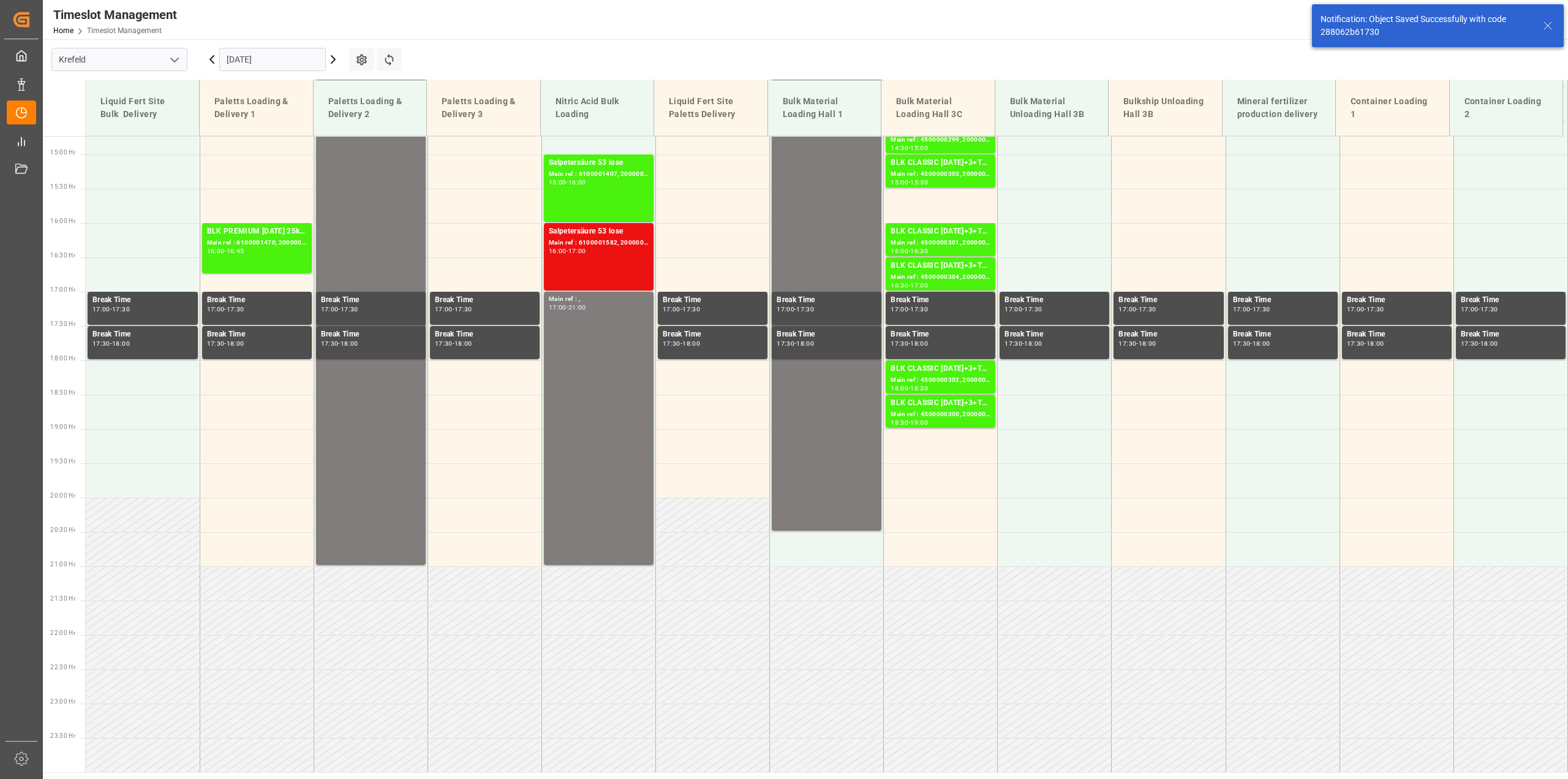
click at [331, 59] on icon at bounding box center [333, 59] width 15 height 15
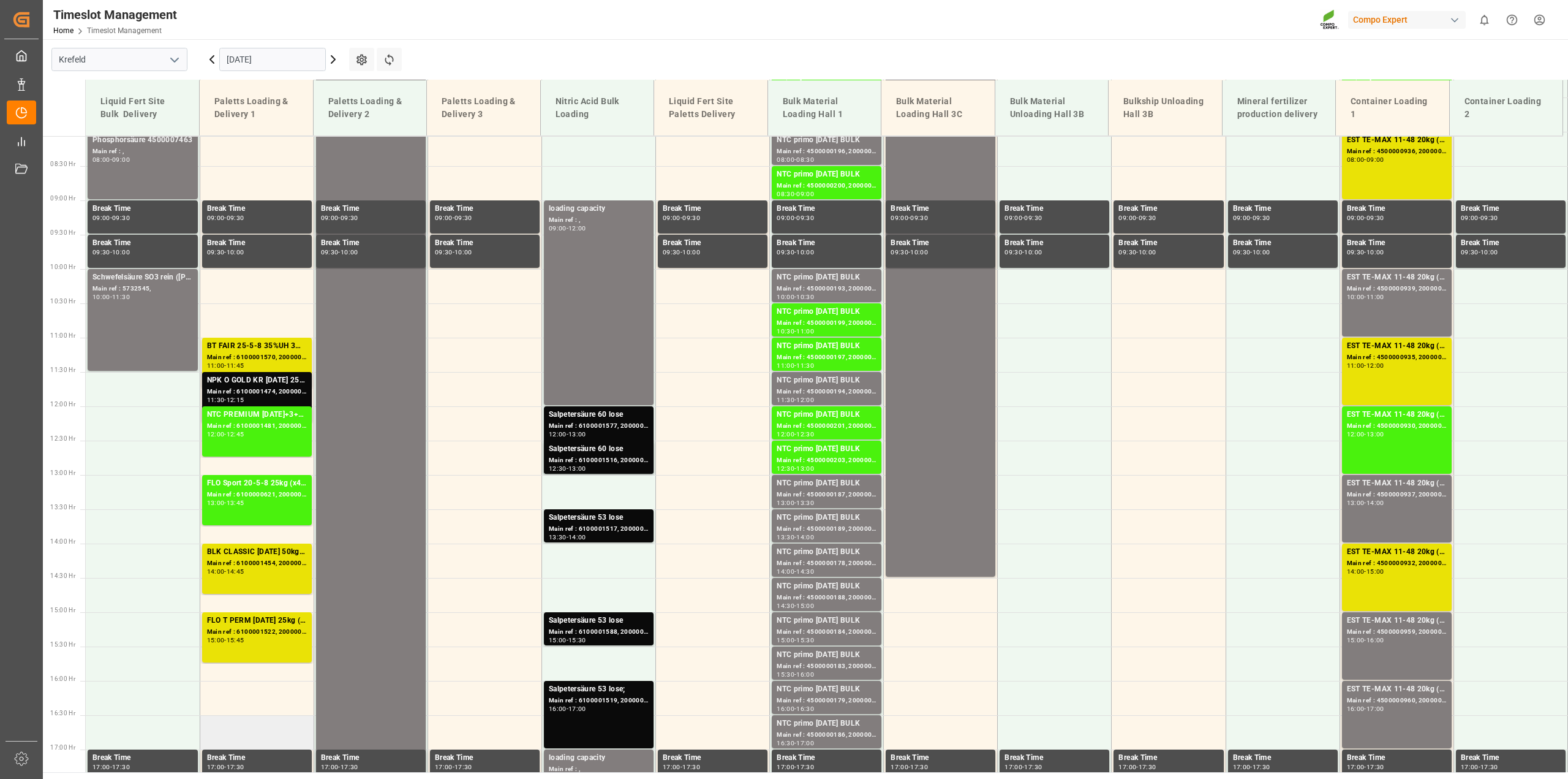
scroll to position [860, 0]
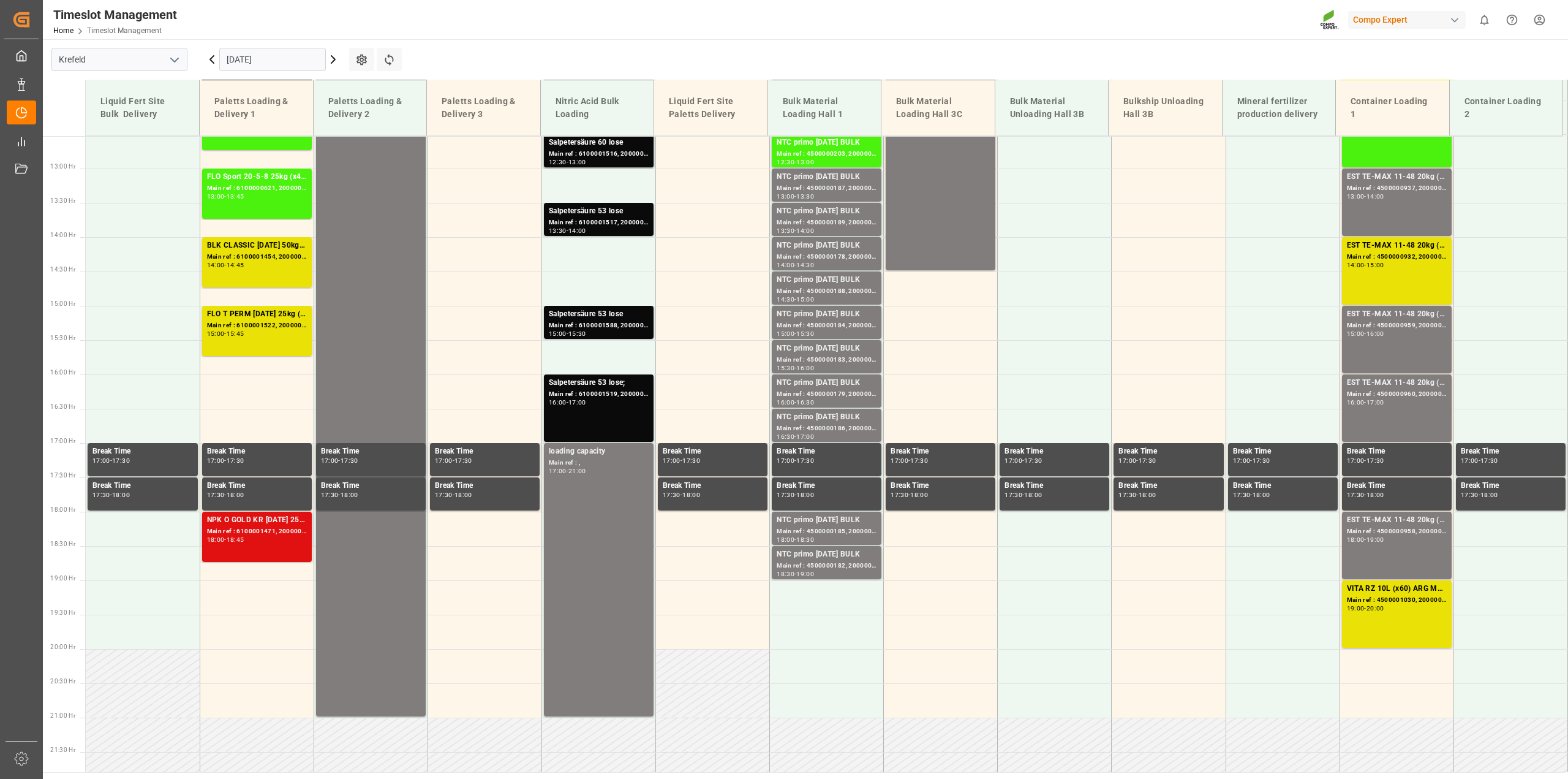
click at [265, 535] on div "Main ref : 6100001471, 2000001273" at bounding box center [257, 531] width 100 height 10
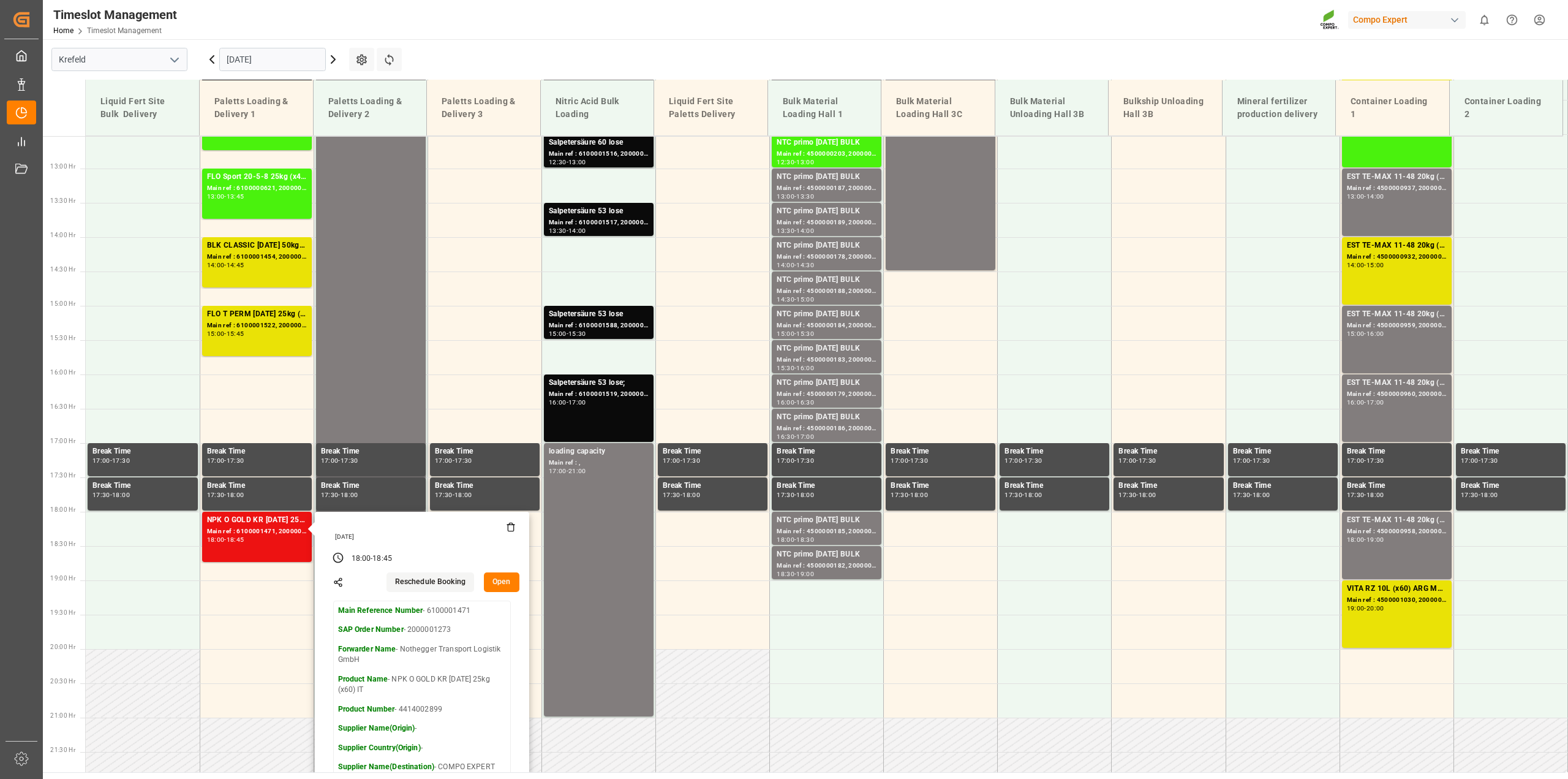
click at [501, 579] on button "Open" at bounding box center [501, 582] width 36 height 20
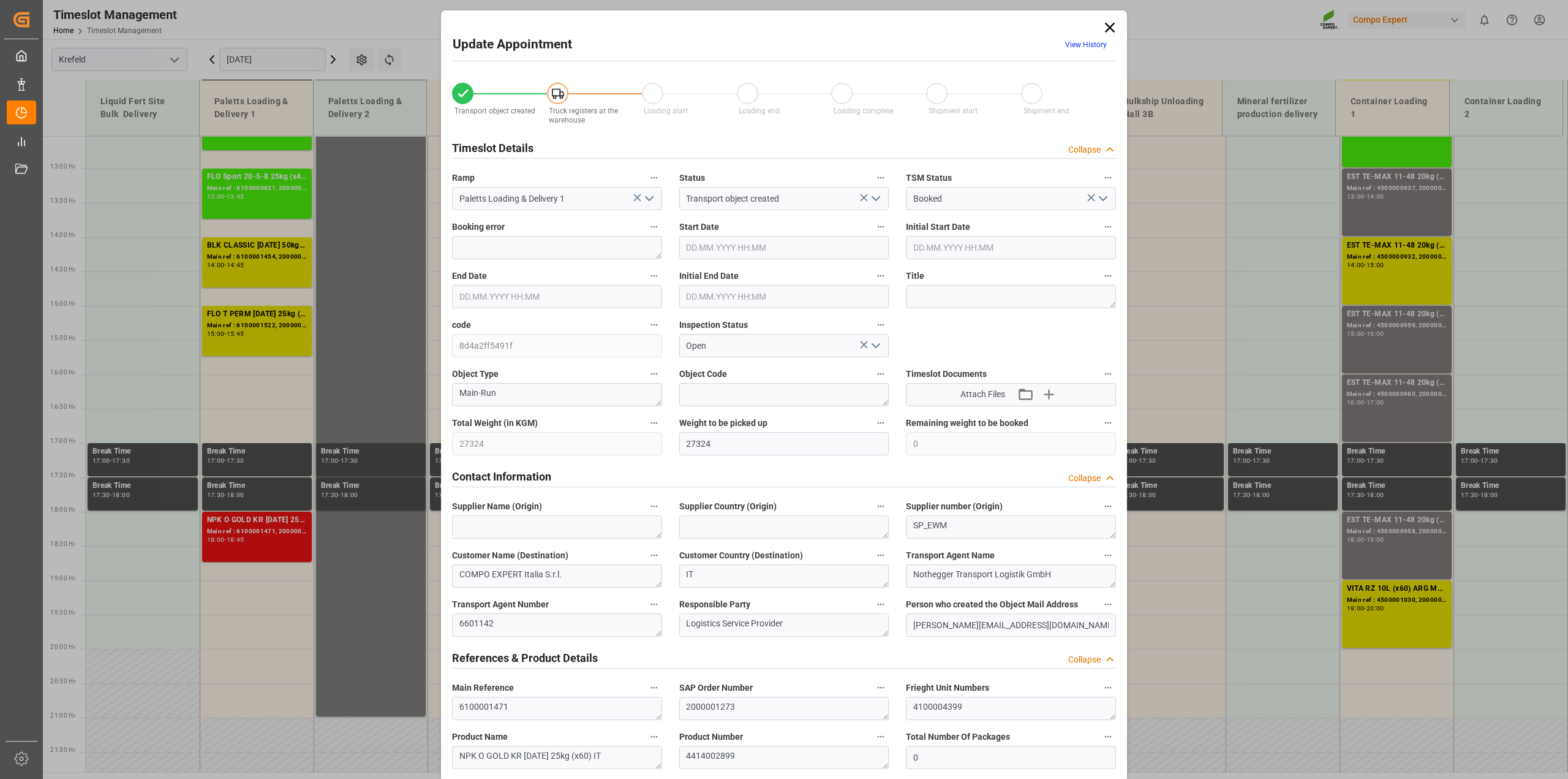
type input "[DATE] 18:00"
type input "[DATE] 18:45"
type input "[DATE] 18:30"
type input "[DATE] 16:33"
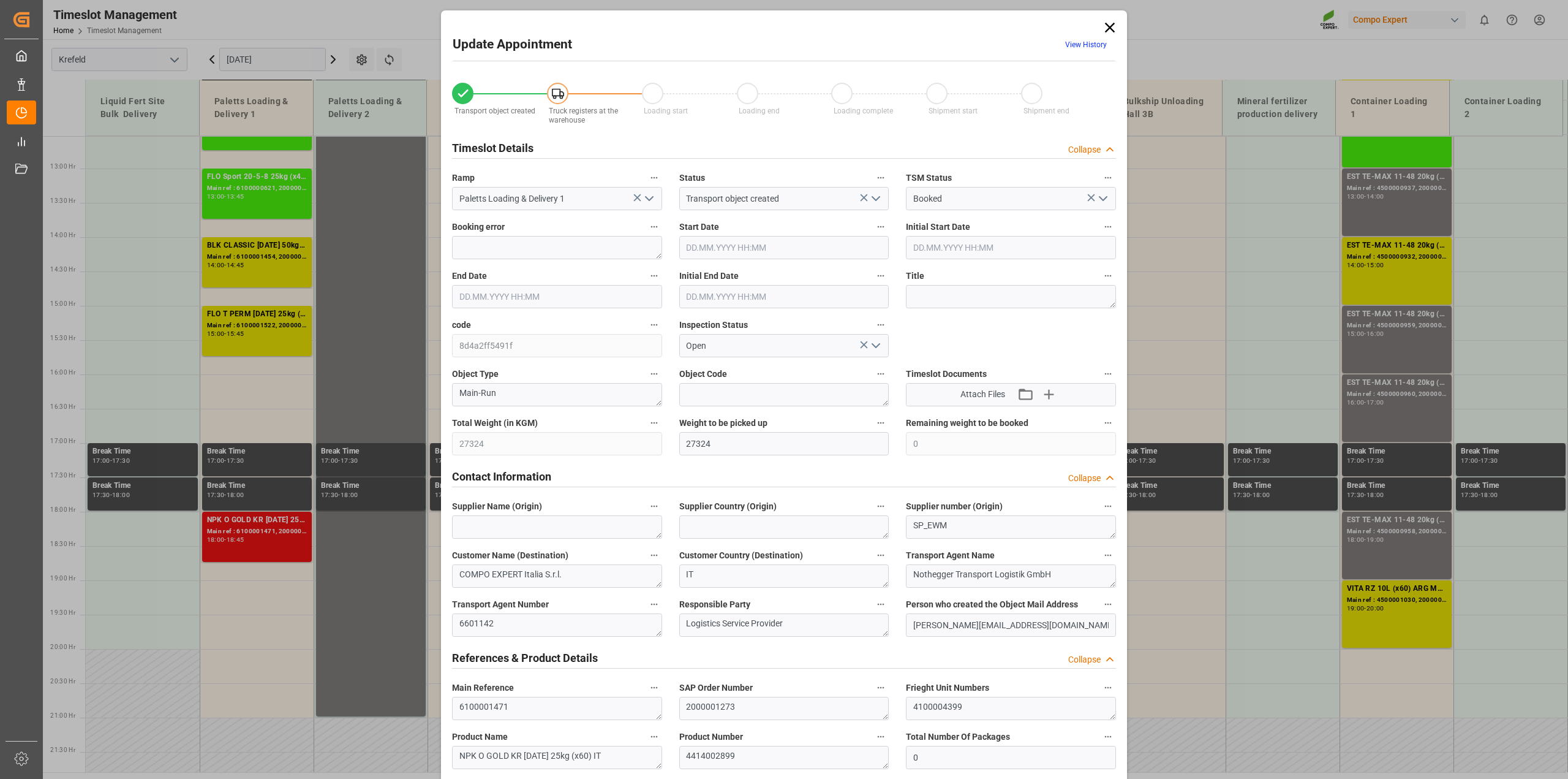
type input "[DATE] 09:33"
click at [1110, 25] on icon at bounding box center [1110, 27] width 10 height 10
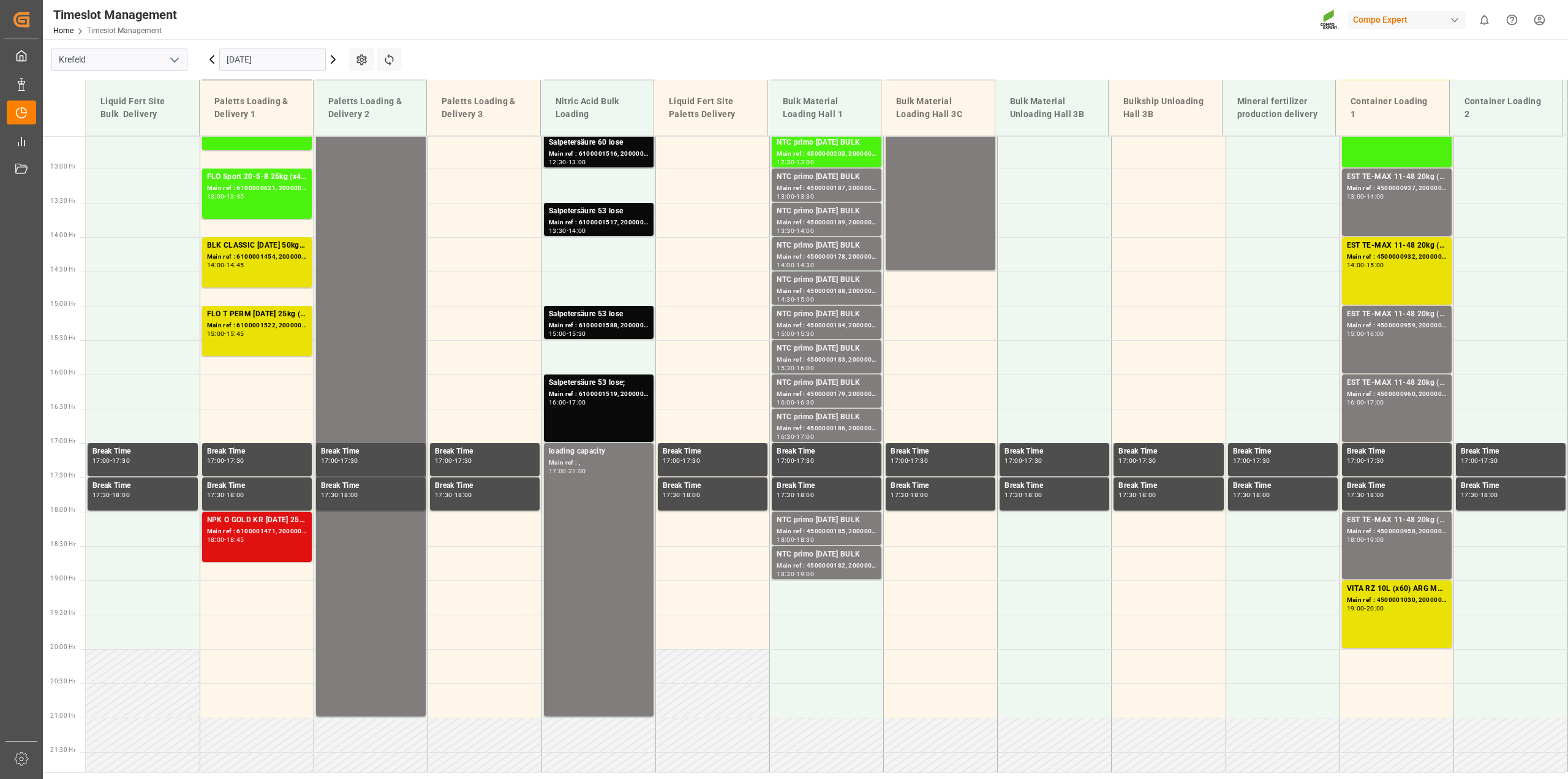
click at [255, 537] on div "18:00 - 18:45" at bounding box center [257, 540] width 100 height 7
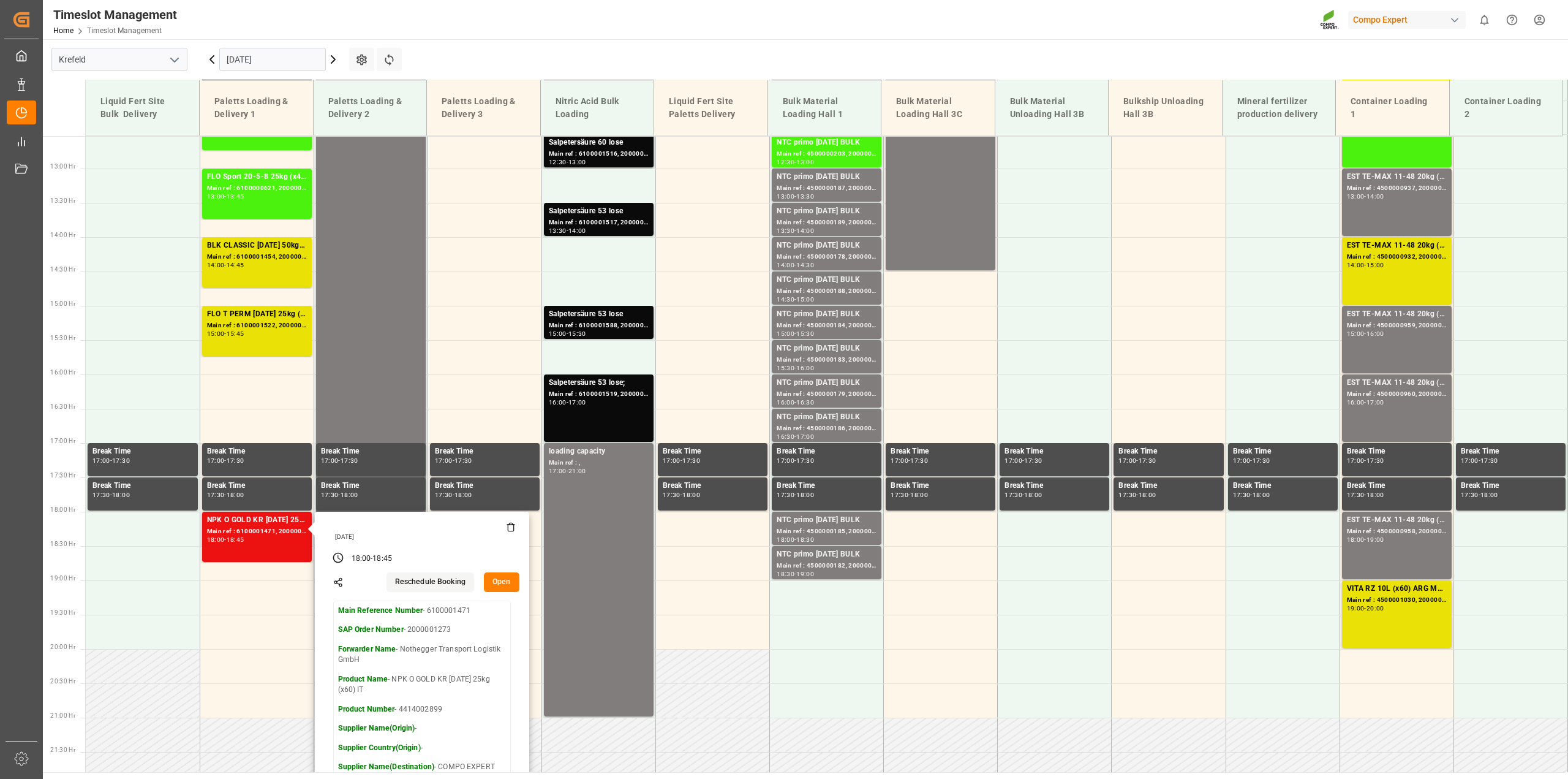
click at [503, 577] on button "Open" at bounding box center [501, 582] width 36 height 20
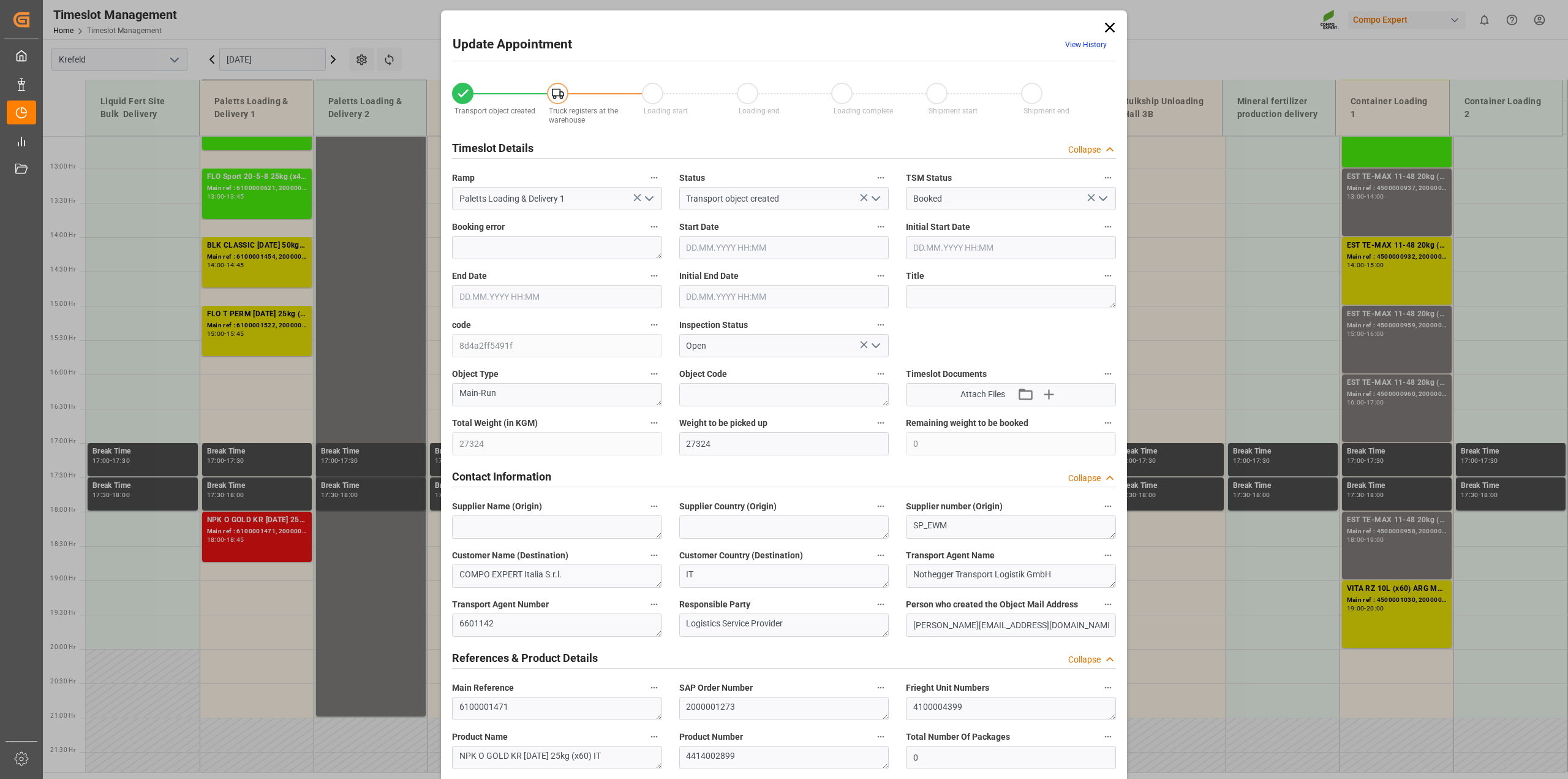
type input "[DATE] 18:00"
type input "[DATE] 18:45"
type input "[DATE] 18:30"
type input "[DATE] 16:33"
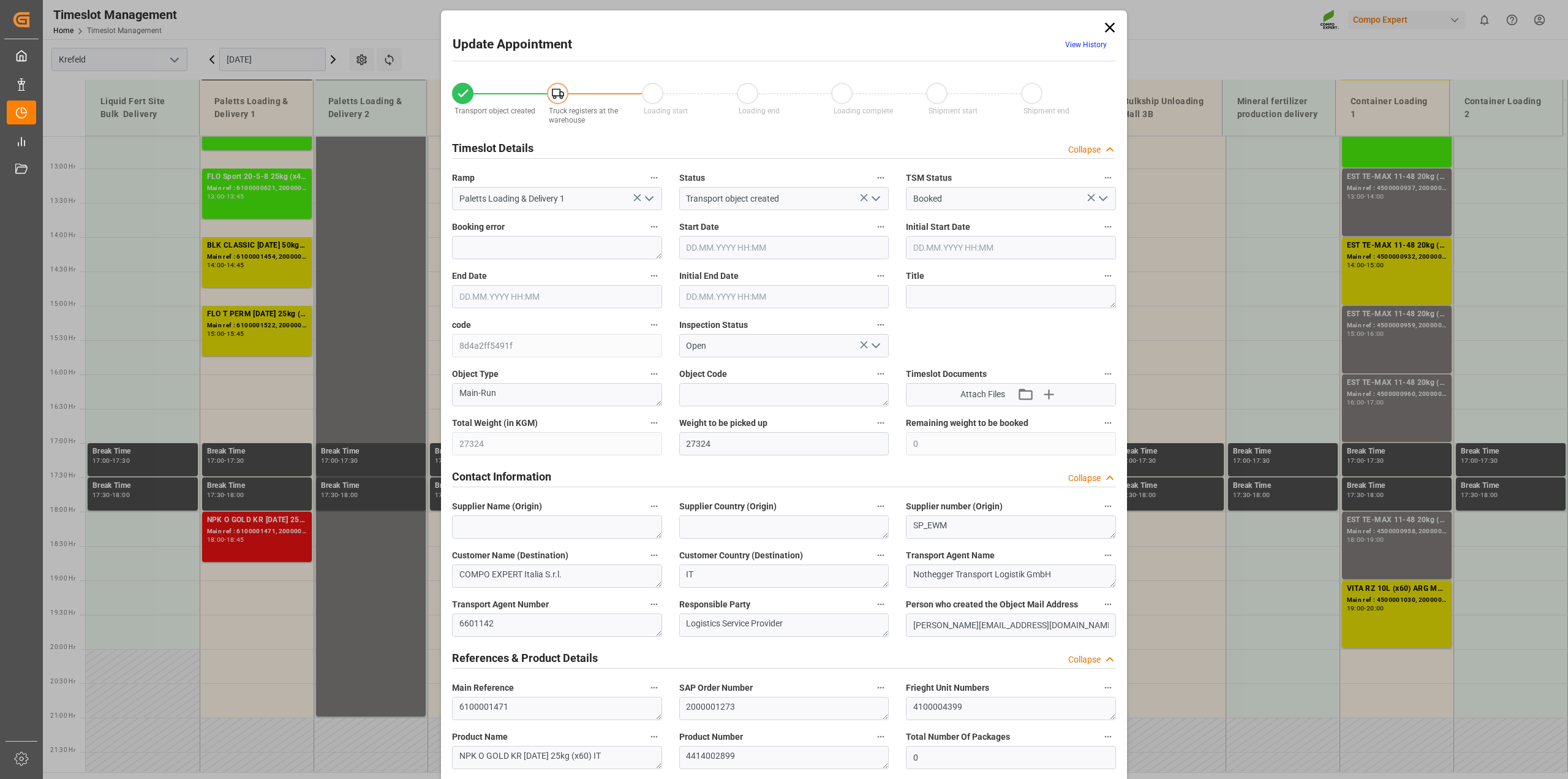
type input "[DATE] 09:33"
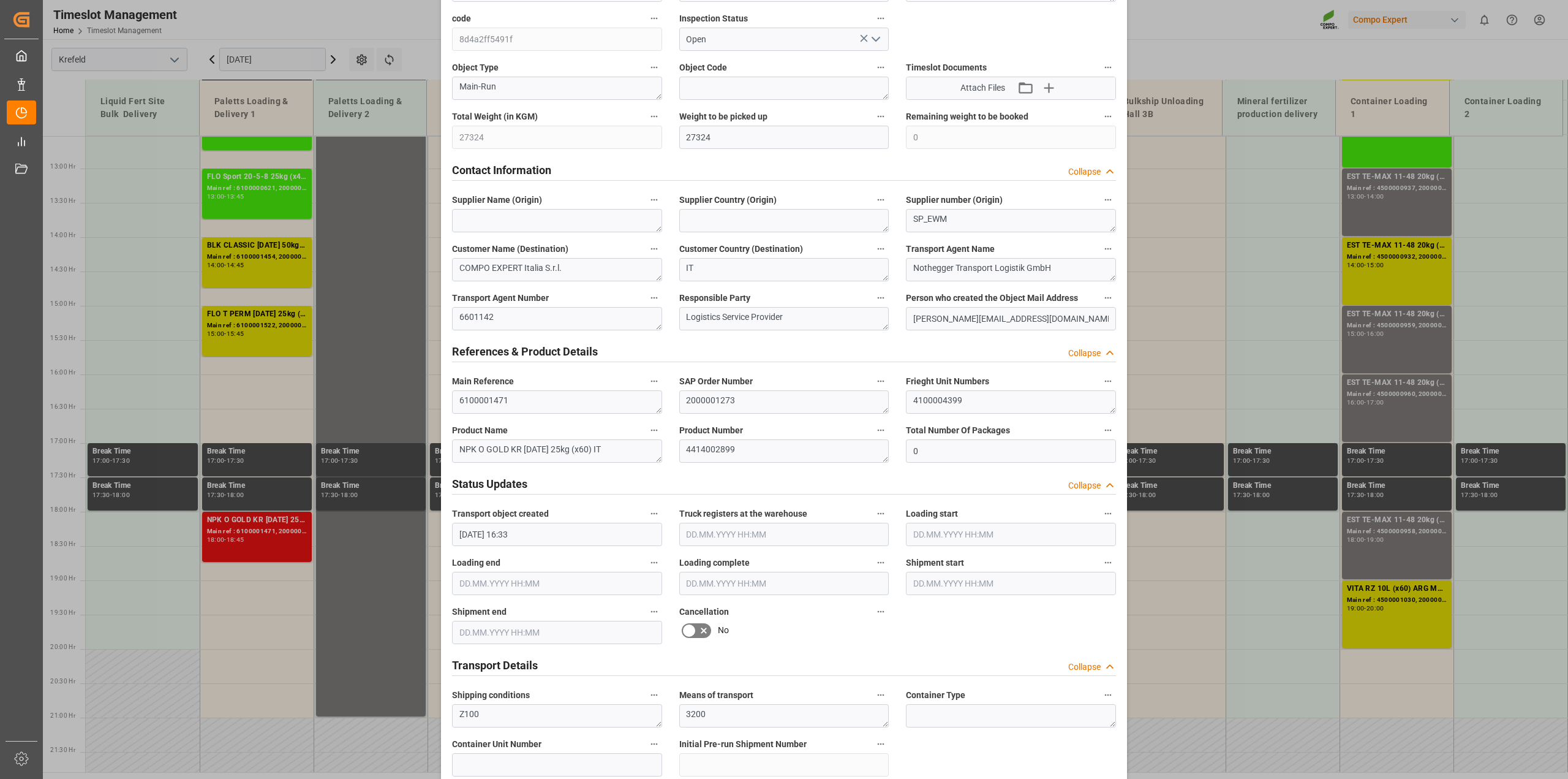
click at [702, 625] on icon at bounding box center [703, 630] width 15 height 15
click at [0, 0] on input "checkbox" at bounding box center [0, 0] width 0 height 0
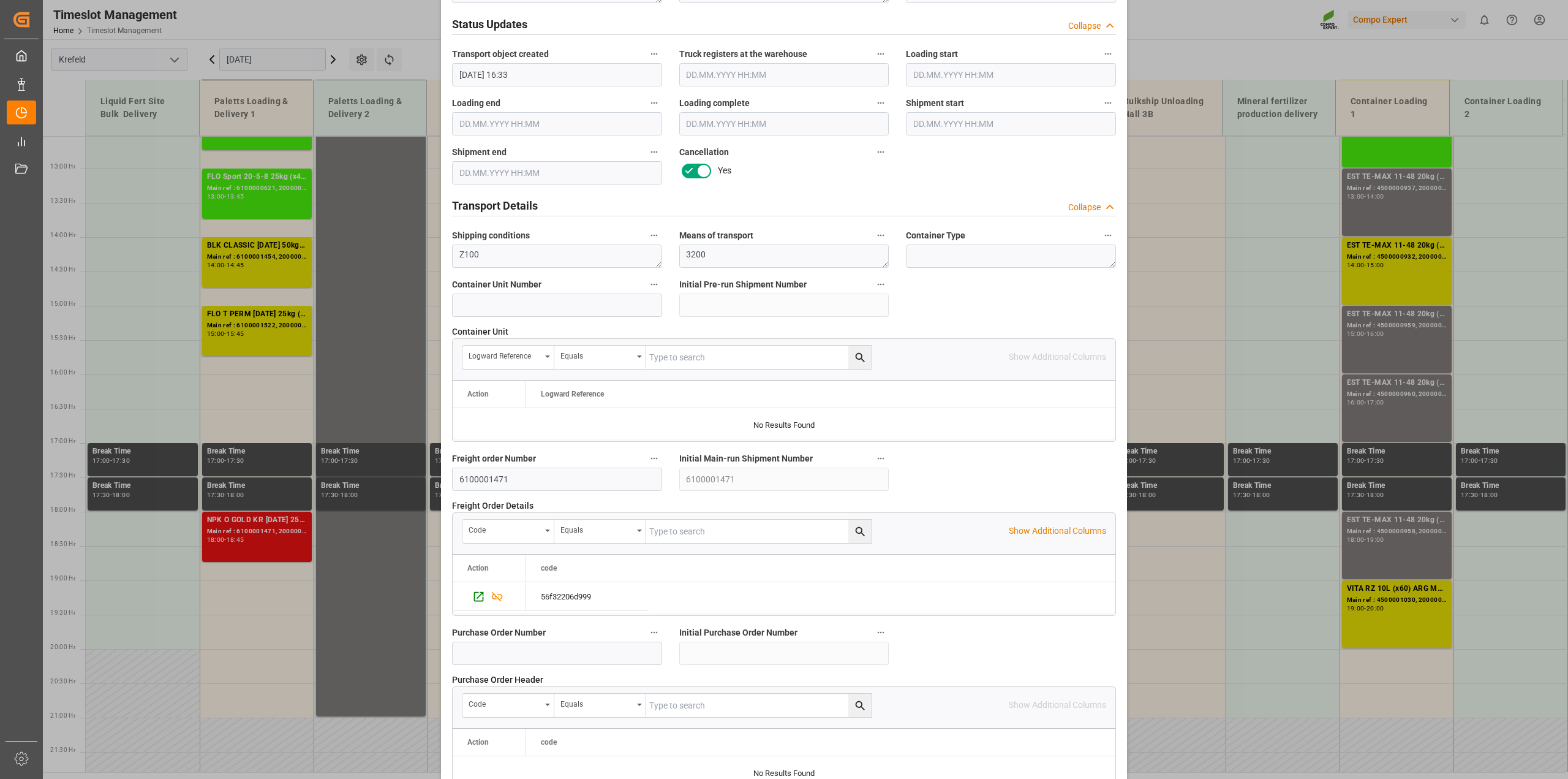
scroll to position [923, 0]
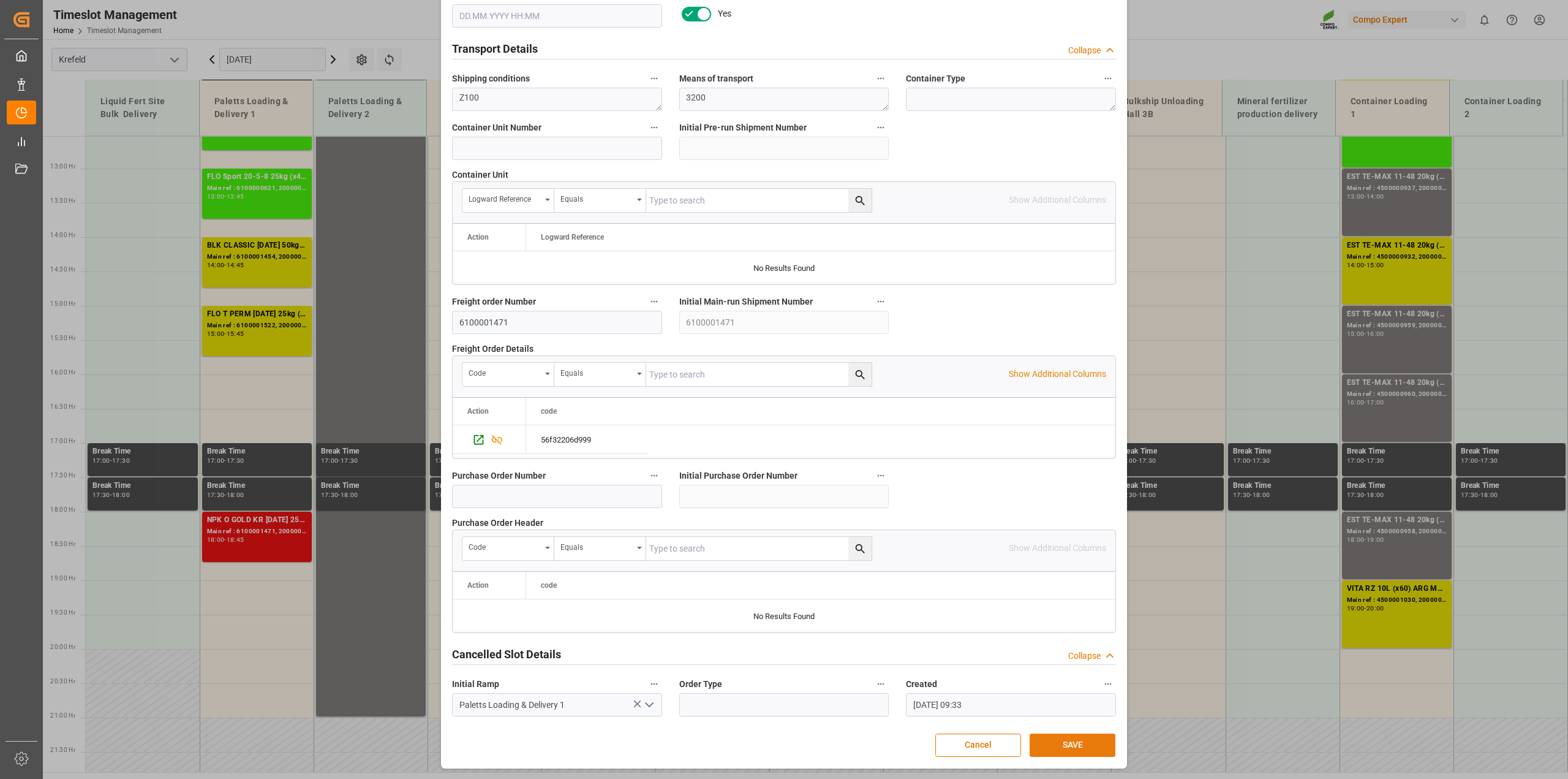
click at [1086, 739] on button "SAVE" at bounding box center [1073, 745] width 86 height 23
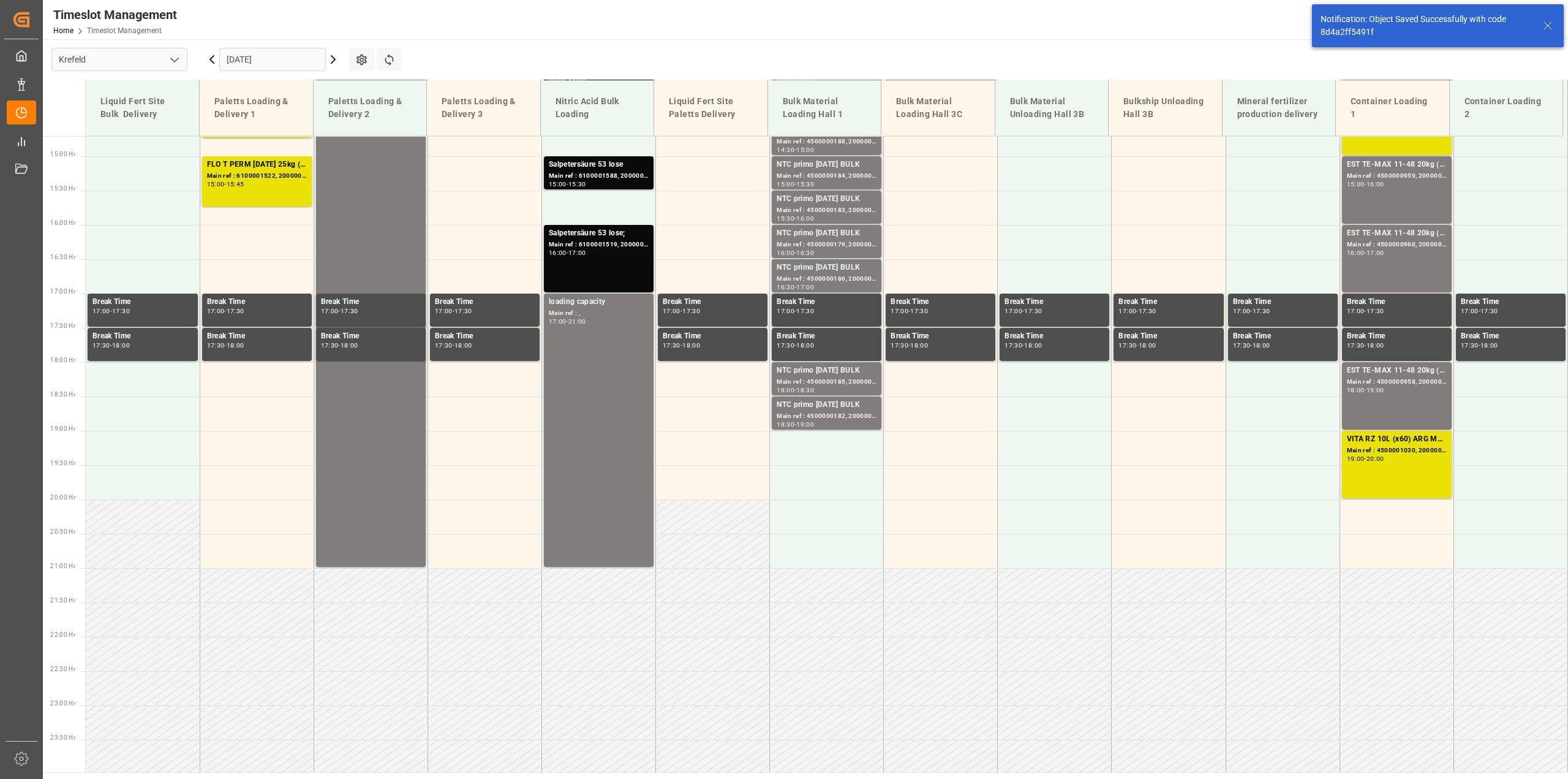
scroll to position [1011, 0]
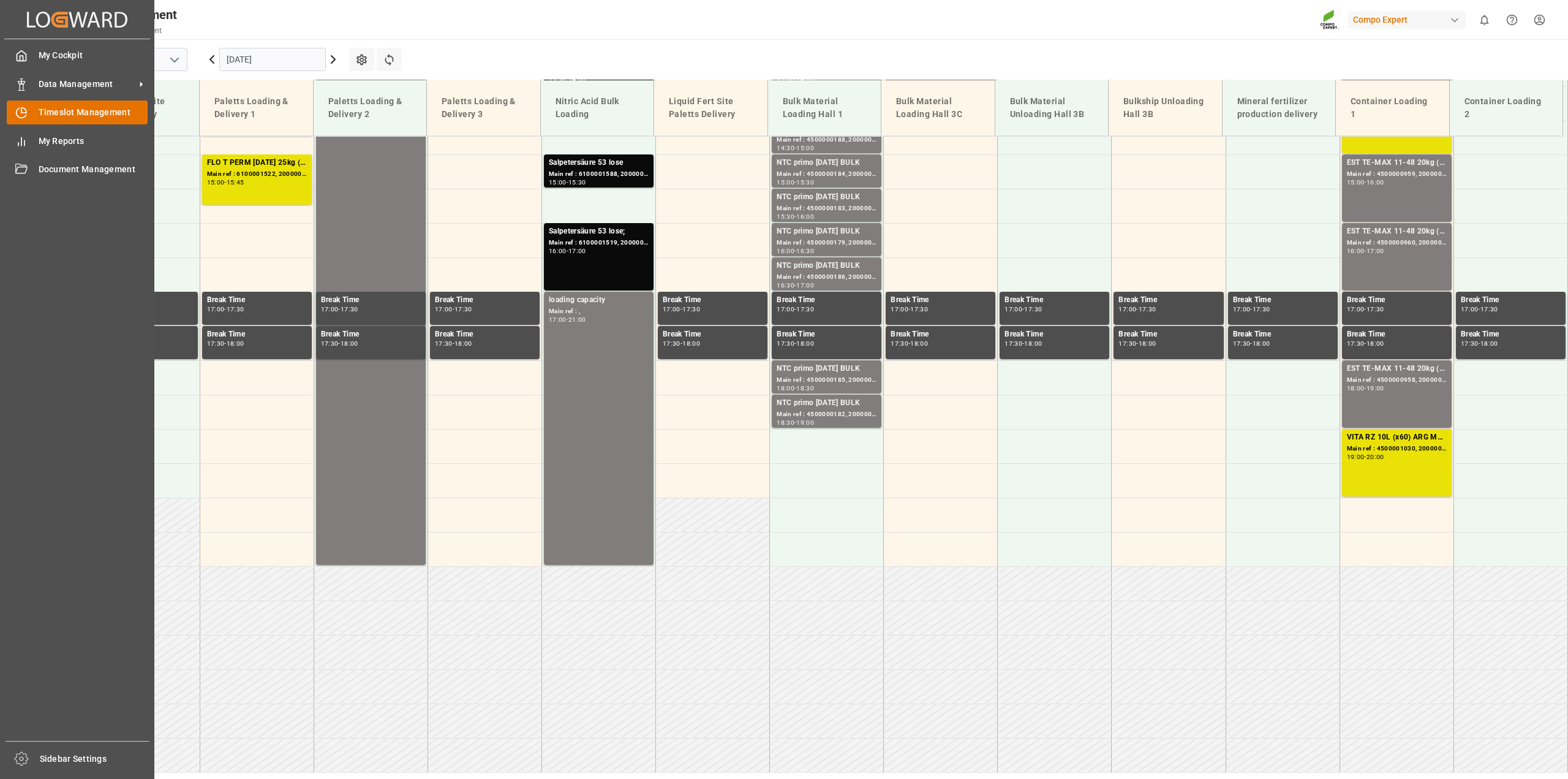
click at [37, 111] on div "Timeslot Management Timeslot Management" at bounding box center [77, 112] width 141 height 24
click at [44, 86] on span "Data Management" at bounding box center [86, 85] width 97 height 13
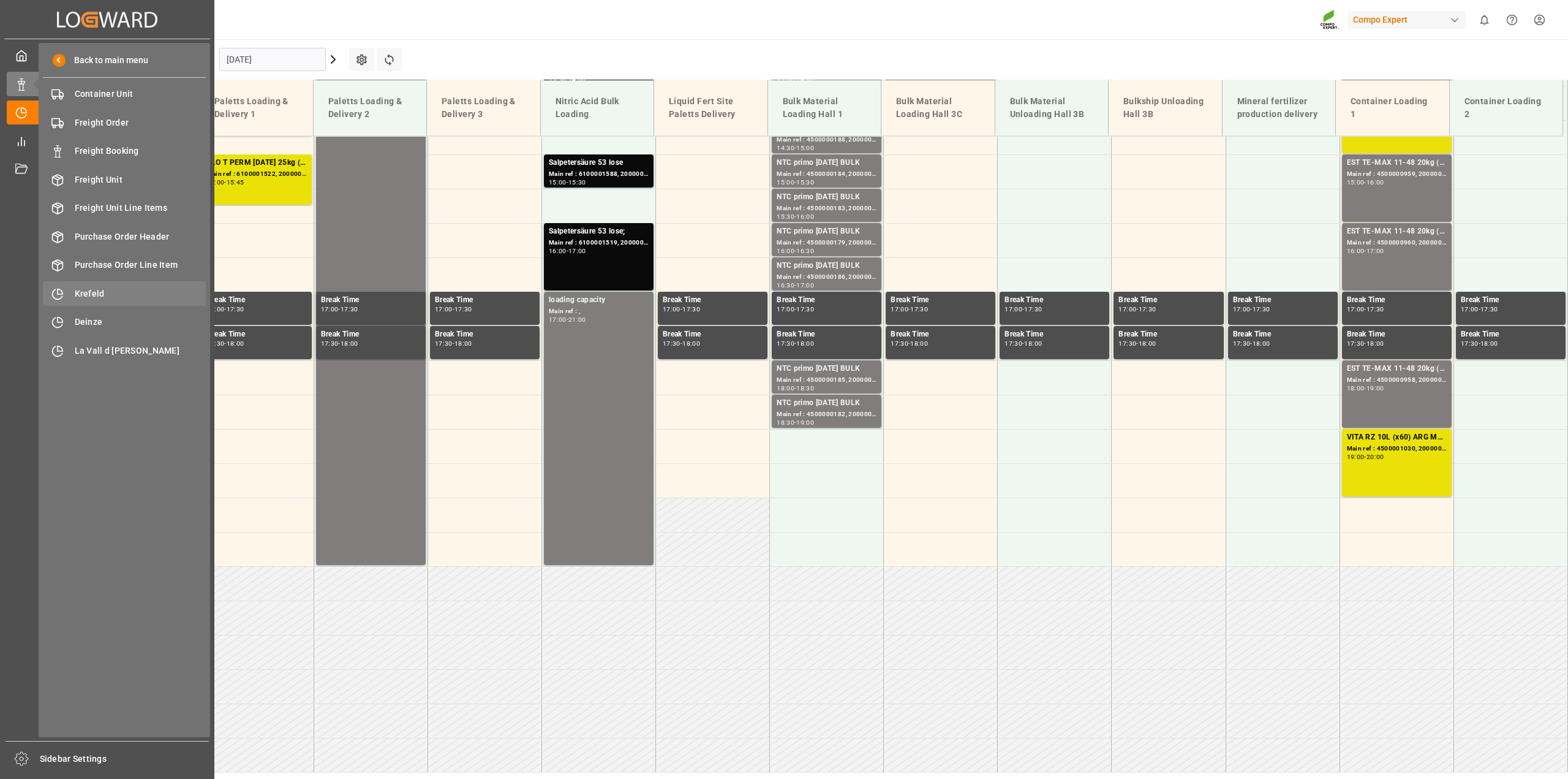
click at [132, 293] on span "Krefeld" at bounding box center [140, 294] width 132 height 13
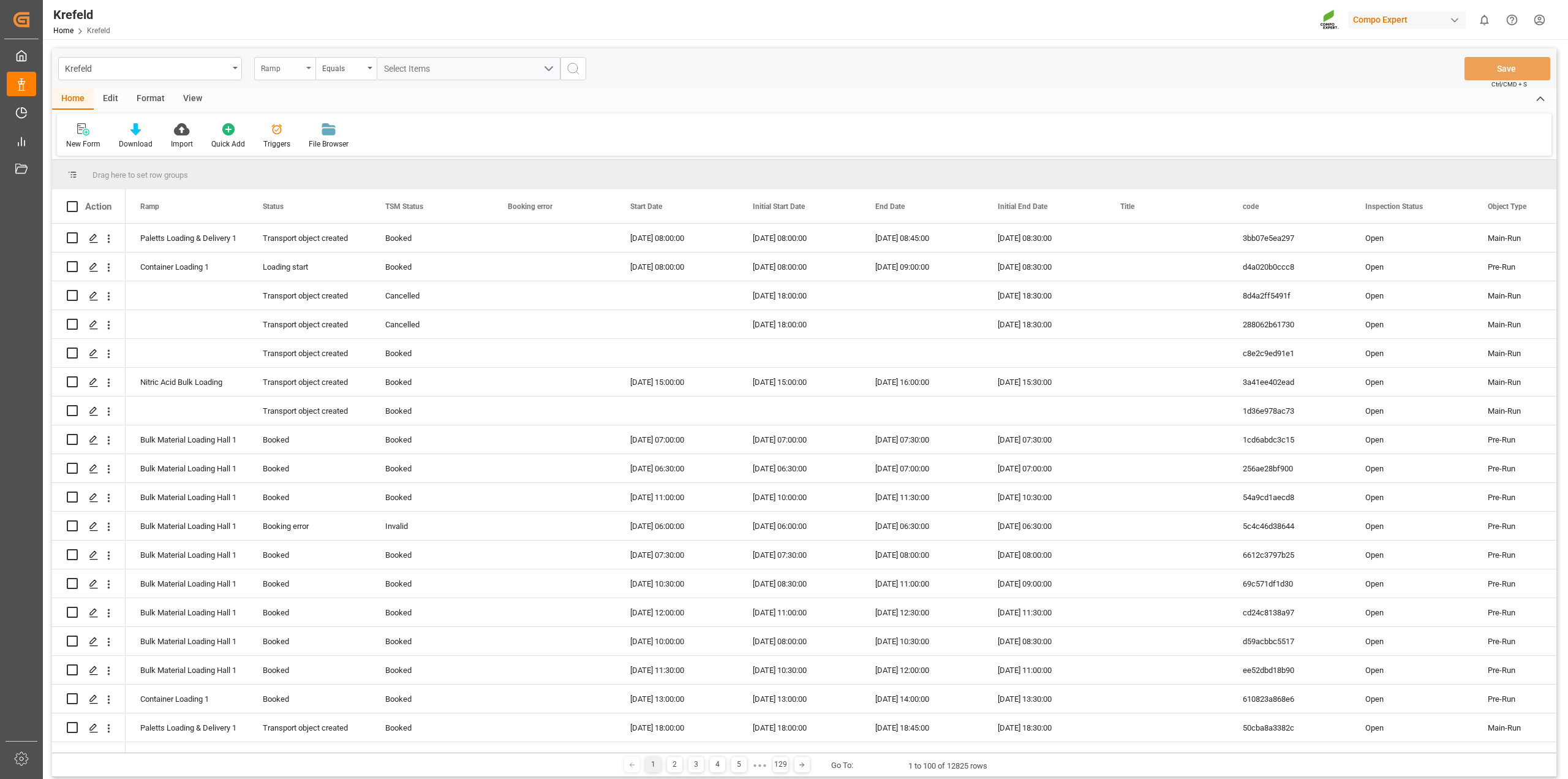
click at [313, 66] on div "Ramp" at bounding box center [285, 69] width 61 height 23
type input "freight"
click at [311, 130] on div "Freight order Number" at bounding box center [346, 125] width 183 height 26
click at [464, 72] on input "text" at bounding box center [469, 69] width 184 height 23
type input "6100000744"
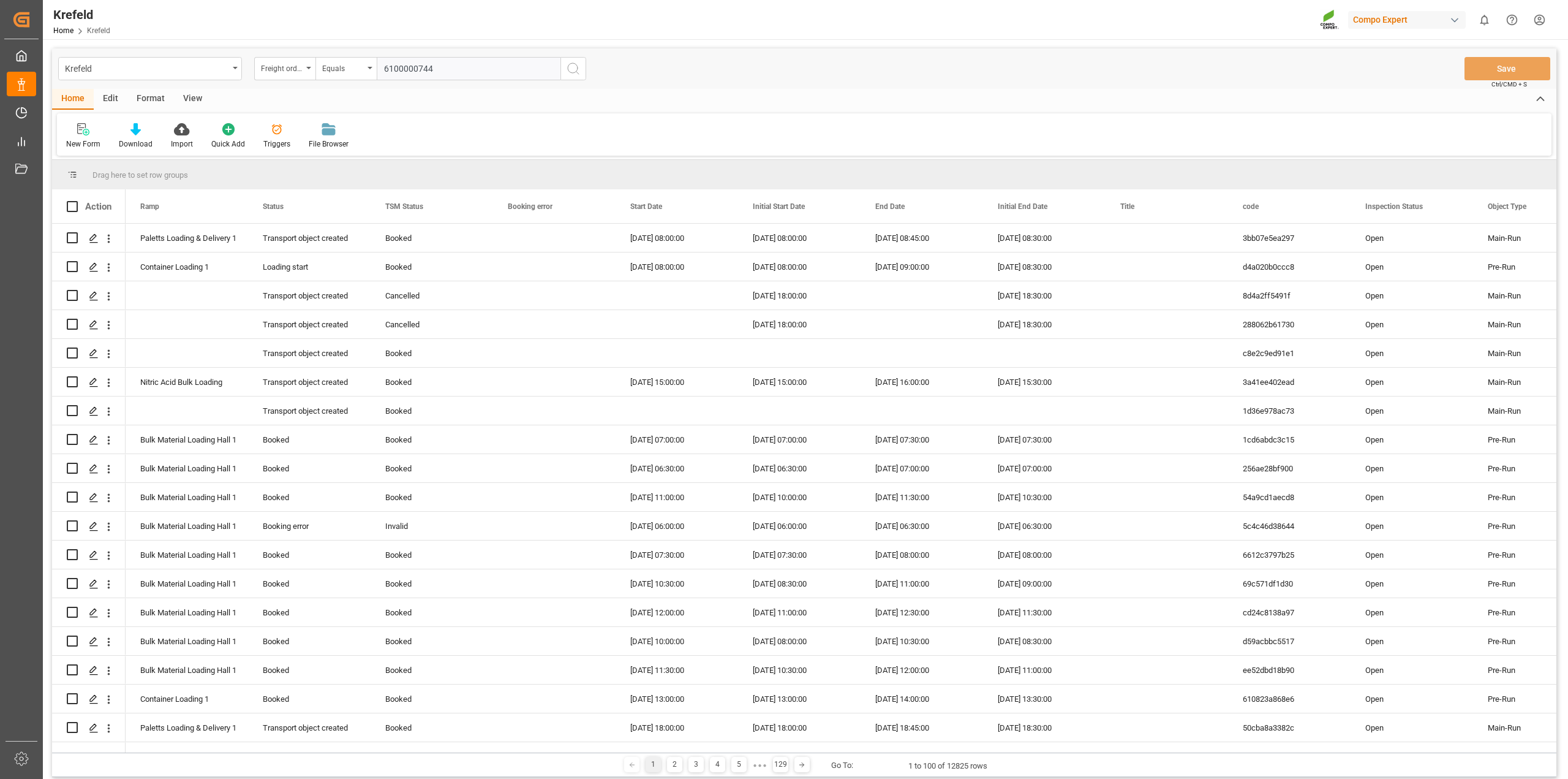
click at [573, 72] on icon "search button" at bounding box center [573, 68] width 15 height 15
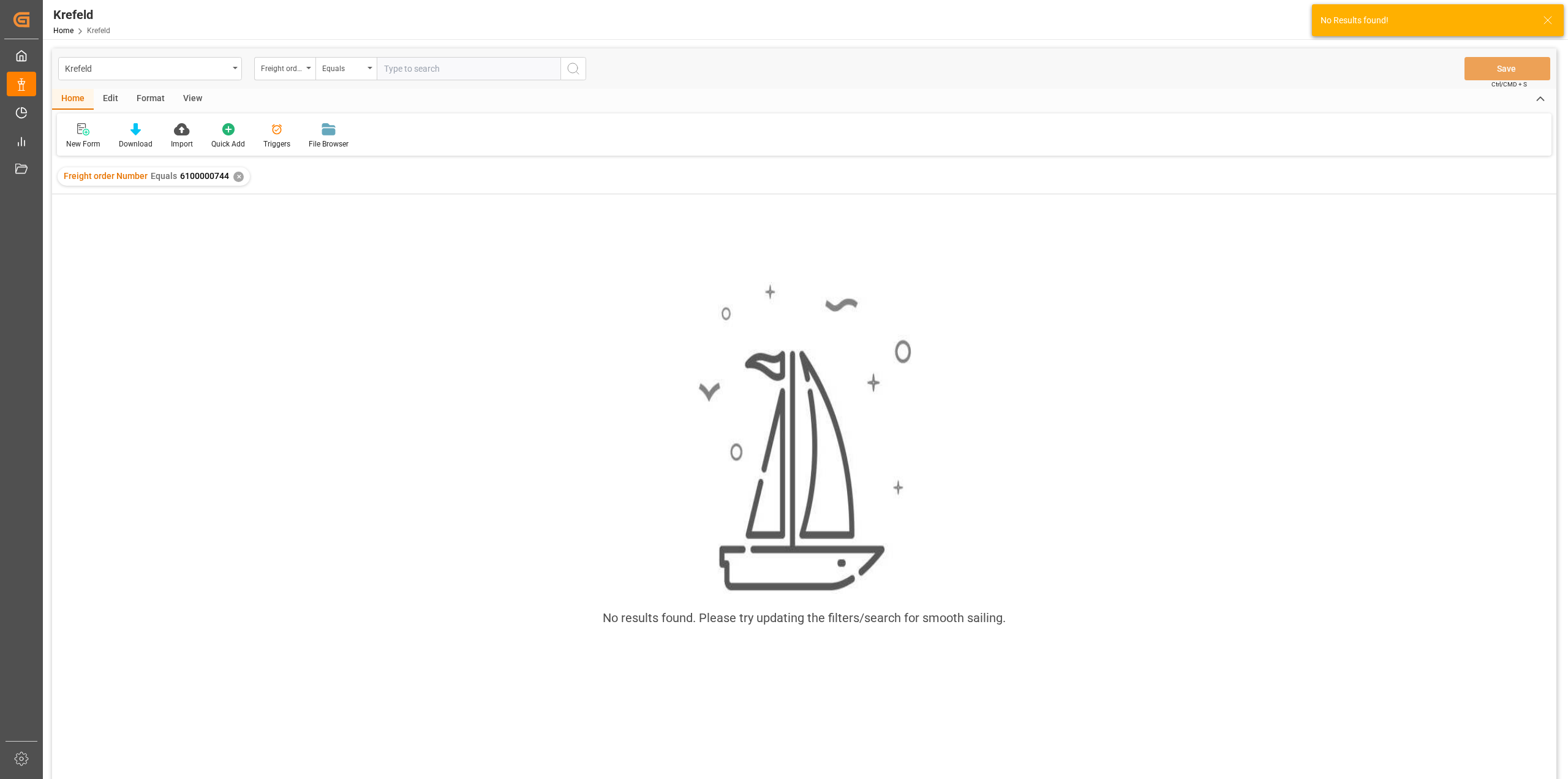
click at [237, 173] on div "✕" at bounding box center [239, 177] width 10 height 10
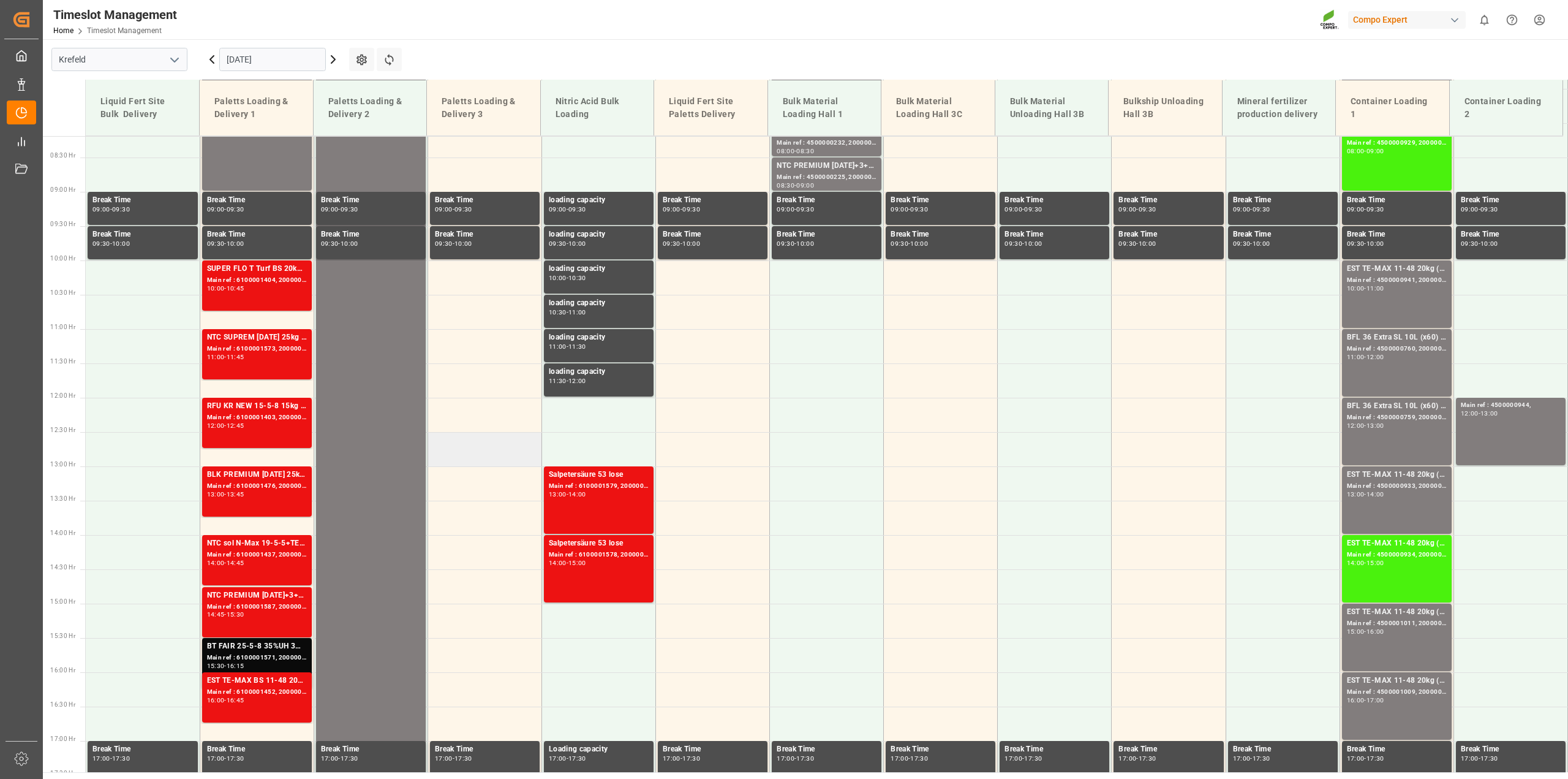
scroll to position [791, 0]
